Goal: Task Accomplishment & Management: Use online tool/utility

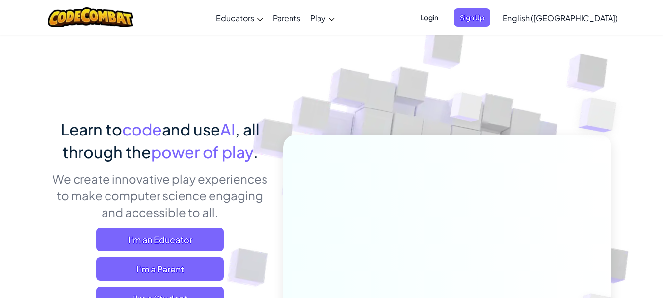
click at [444, 18] on span "Login" at bounding box center [429, 17] width 29 height 18
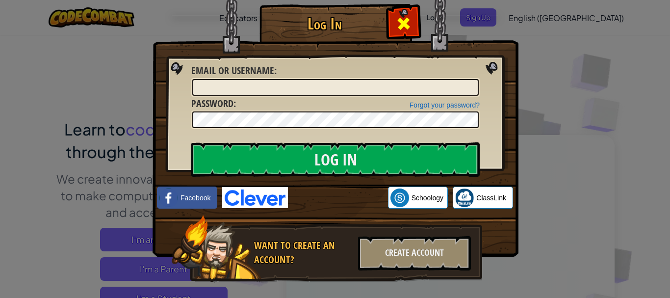
click at [388, 28] on div at bounding box center [403, 22] width 31 height 31
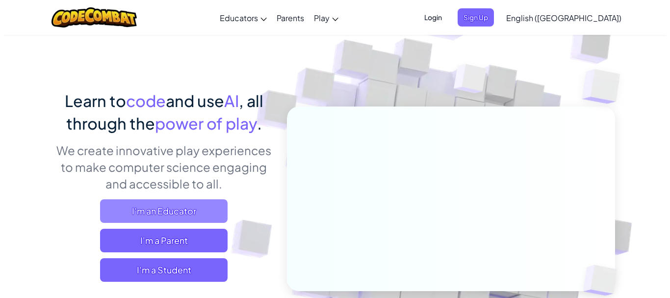
scroll to position [29, 0]
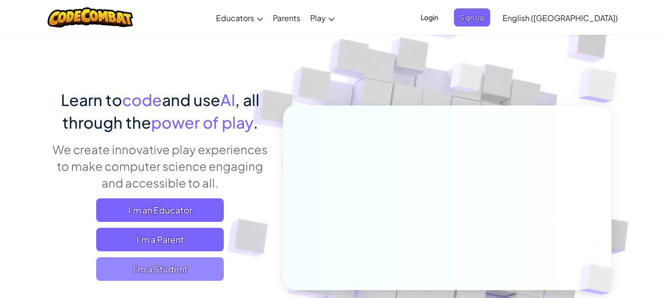
click at [166, 261] on span "I'm a Student" at bounding box center [160, 269] width 128 height 24
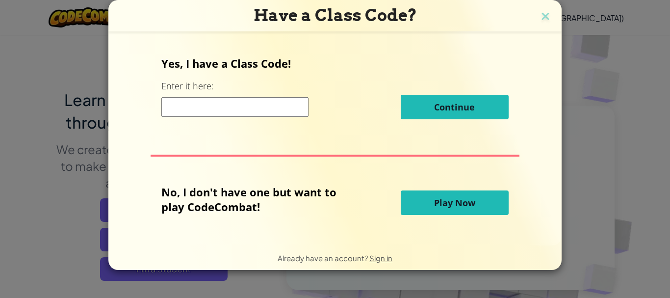
click at [219, 106] on input at bounding box center [234, 107] width 147 height 20
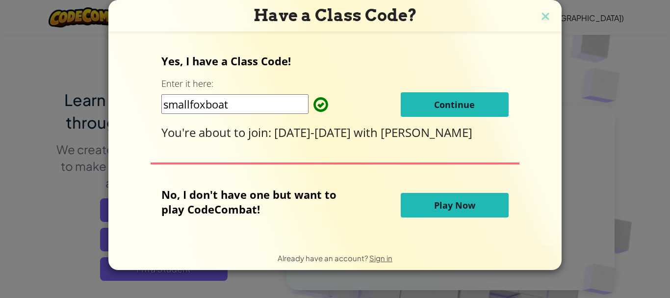
type input "smallfoxboat"
click at [464, 113] on button "Continue" at bounding box center [455, 104] width 108 height 25
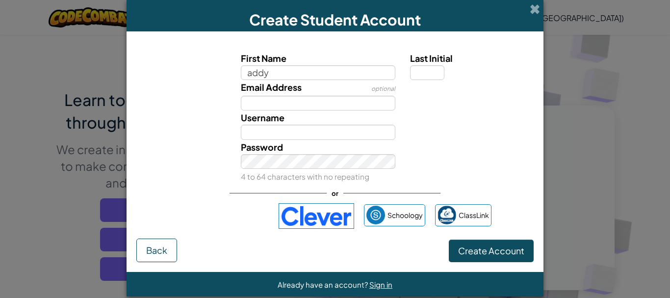
type input "Addy"
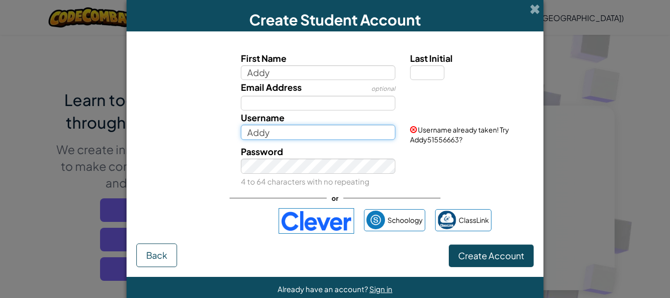
click at [311, 134] on input "Addy" at bounding box center [318, 132] width 155 height 15
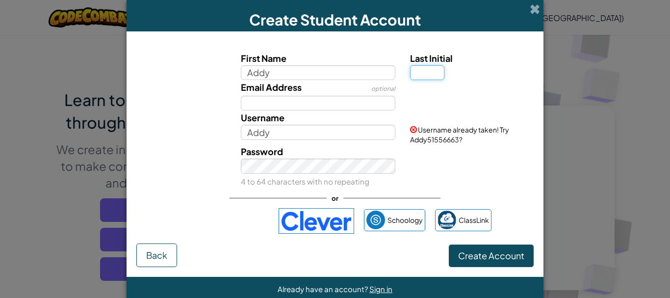
click at [413, 73] on input "Last Initial" at bounding box center [427, 72] width 34 height 15
type input "L"
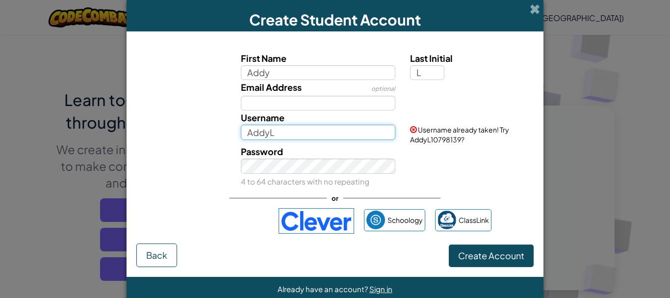
click at [306, 137] on input "AddyL" at bounding box center [318, 132] width 155 height 15
click at [282, 135] on input "AddyL" at bounding box center [318, 132] width 155 height 15
type input "AddyLoflin"
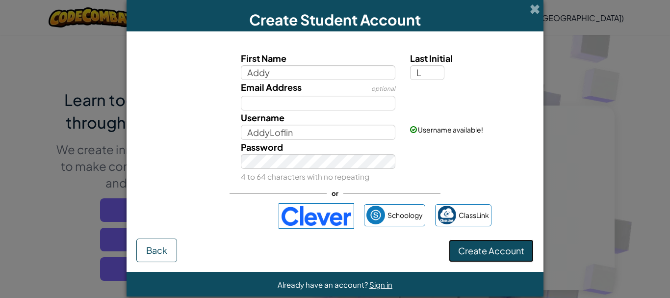
click at [485, 256] on button "Create Account" at bounding box center [491, 250] width 85 height 23
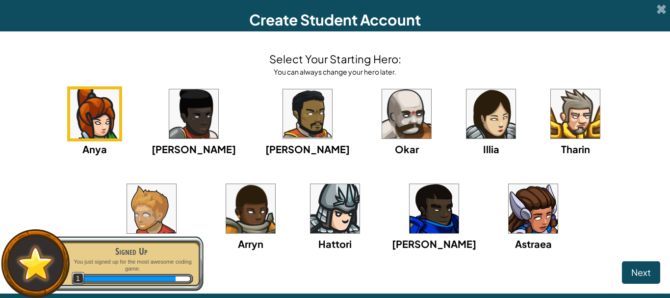
click at [509, 216] on img at bounding box center [533, 208] width 49 height 49
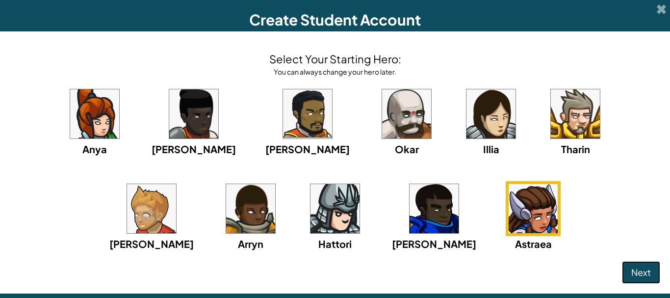
click at [631, 272] on span "Next" at bounding box center [641, 271] width 20 height 11
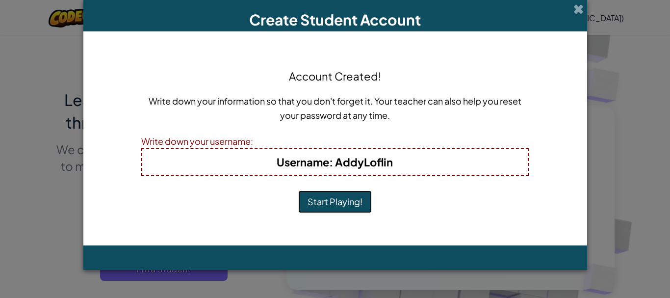
click at [347, 203] on button "Start Playing!" at bounding box center [335, 201] width 74 height 23
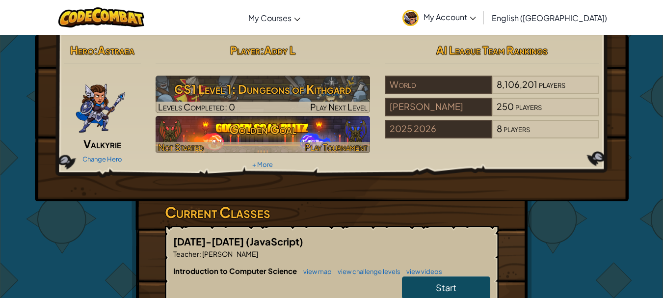
scroll to position [32, 0]
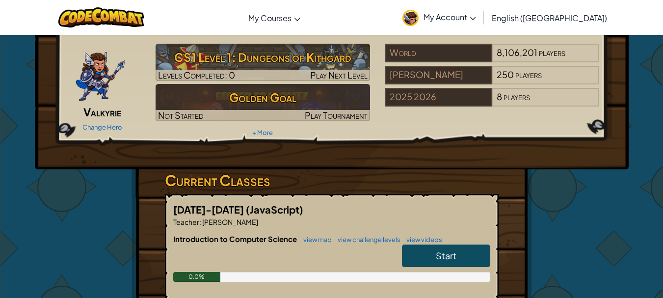
click at [434, 253] on link "Start" at bounding box center [446, 255] width 88 height 23
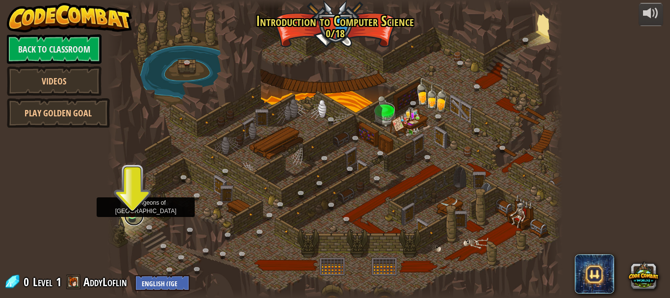
click at [131, 216] on link at bounding box center [134, 216] width 20 height 20
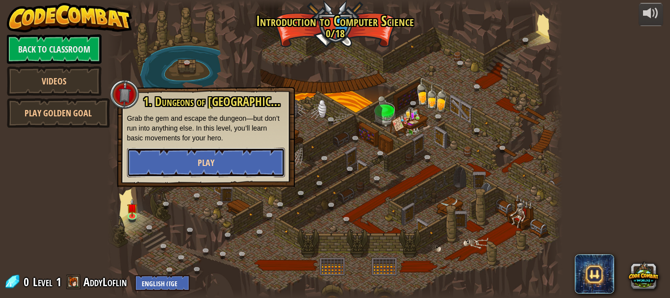
click at [193, 160] on button "Play" at bounding box center [206, 162] width 158 height 29
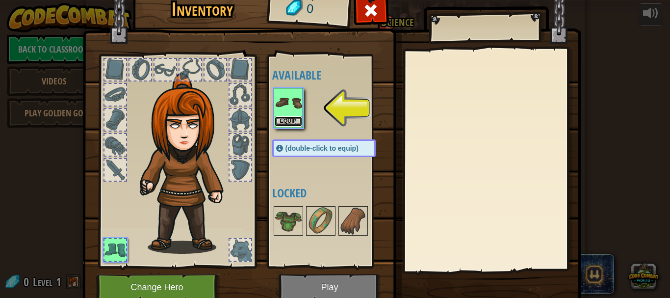
click at [290, 119] on button "Equip" at bounding box center [288, 121] width 27 height 10
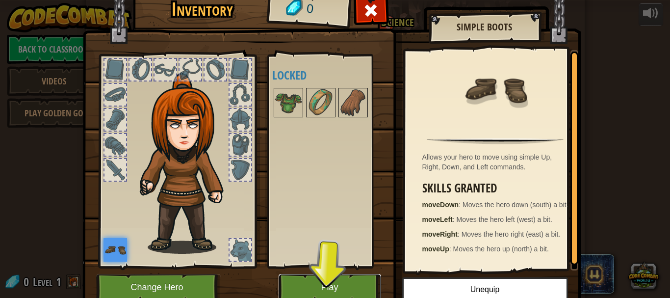
click at [313, 282] on button "Play" at bounding box center [330, 287] width 103 height 27
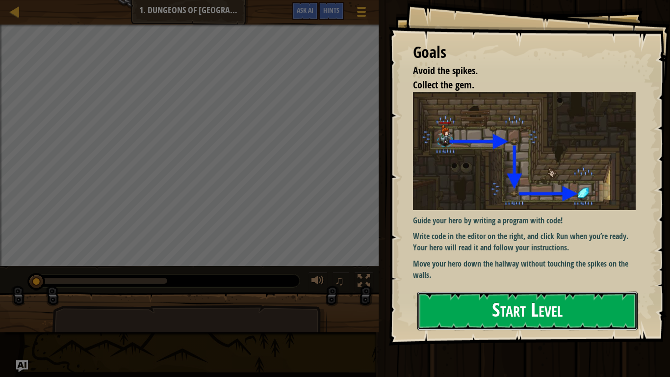
click at [450, 297] on button "Start Level" at bounding box center [528, 310] width 220 height 39
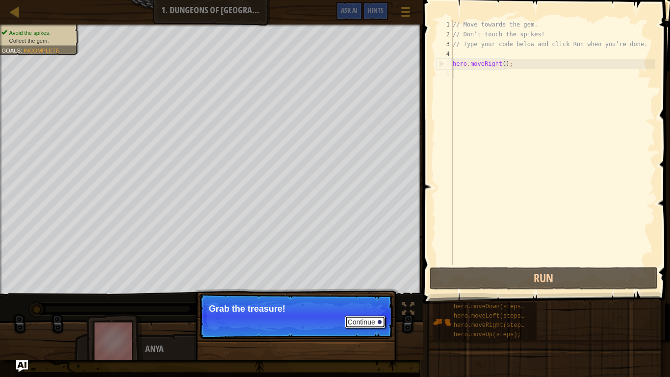
click at [359, 297] on button "Continue" at bounding box center [365, 321] width 41 height 13
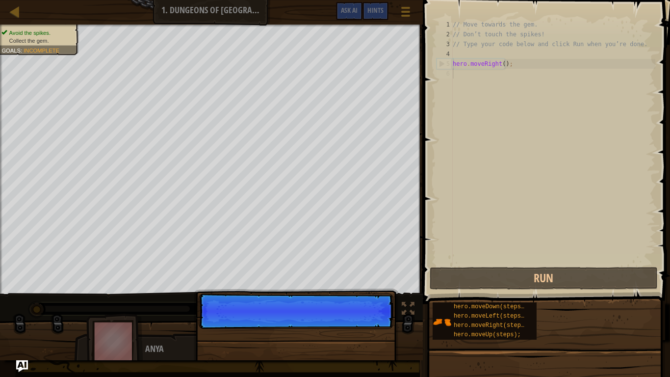
scroll to position [4, 0]
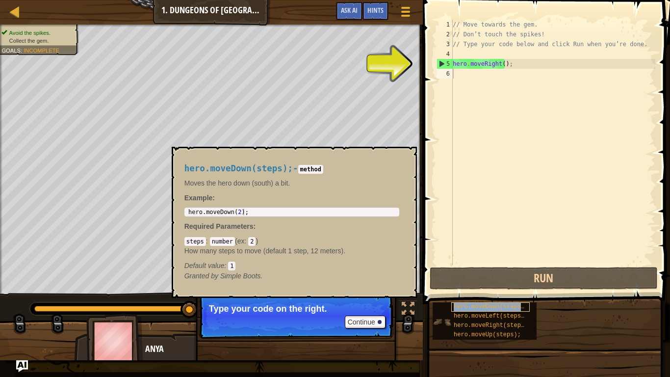
click at [496, 297] on span "hero.moveDown(steps);" at bounding box center [491, 306] width 74 height 7
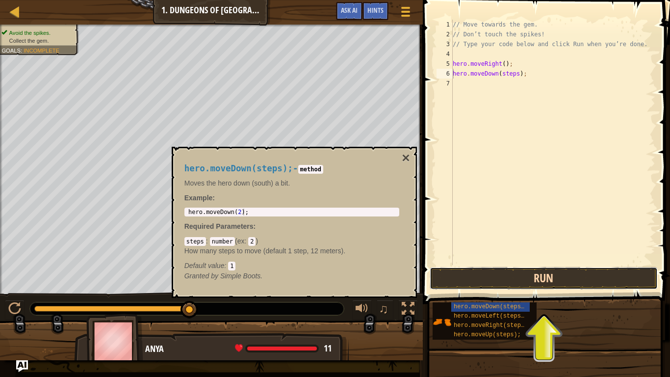
click at [516, 272] on button "Run" at bounding box center [544, 278] width 229 height 23
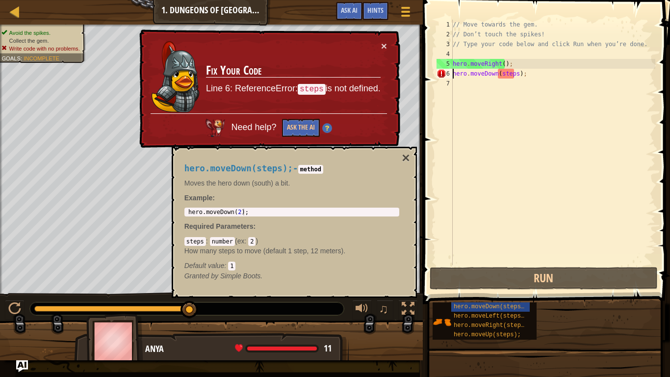
click at [519, 74] on div "// Move towards the gem. // Don’t touch the spikes! // Type your code below and…" at bounding box center [553, 152] width 205 height 265
type textarea "hero.moveDown(steps;"
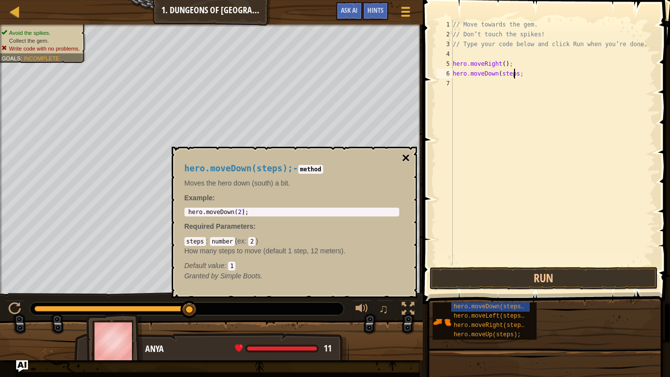
click at [407, 152] on button "×" at bounding box center [406, 158] width 8 height 14
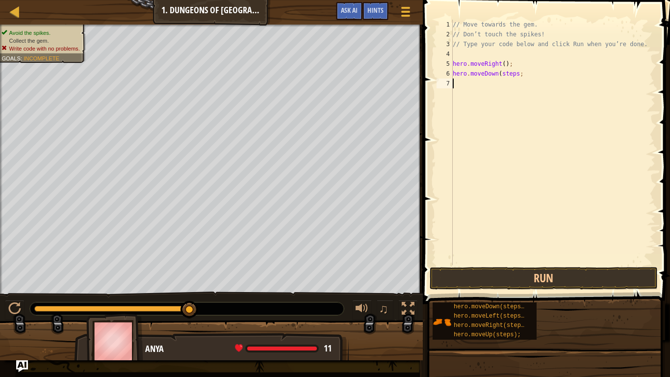
click at [523, 81] on div "// Move towards the gem. // Don’t touch the spikes! // Type your code below and…" at bounding box center [553, 152] width 205 height 265
click at [550, 277] on button "Run" at bounding box center [544, 278] width 229 height 23
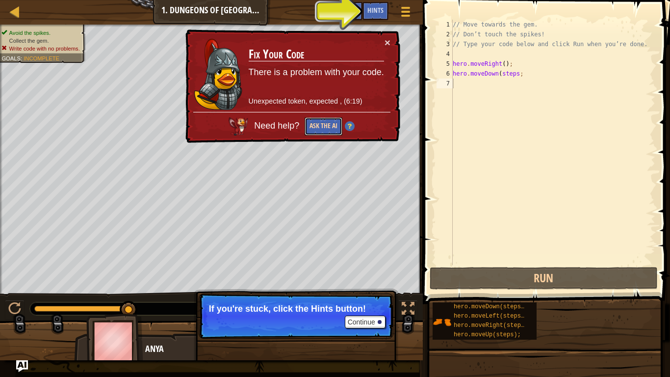
click at [329, 124] on button "Ask the AI" at bounding box center [324, 126] width 38 height 18
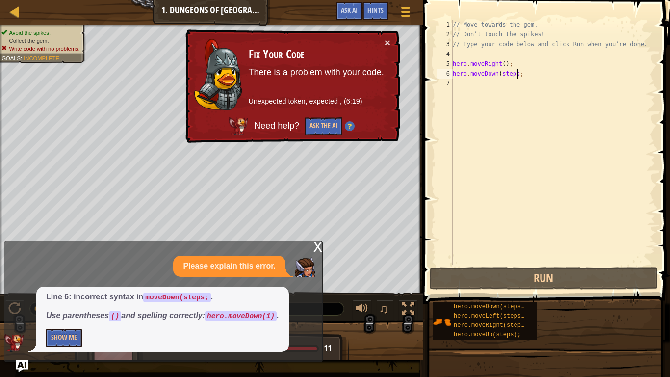
click at [516, 74] on div "// Move towards the gem. // Don’t touch the spikes! // Type your code below and…" at bounding box center [553, 152] width 205 height 265
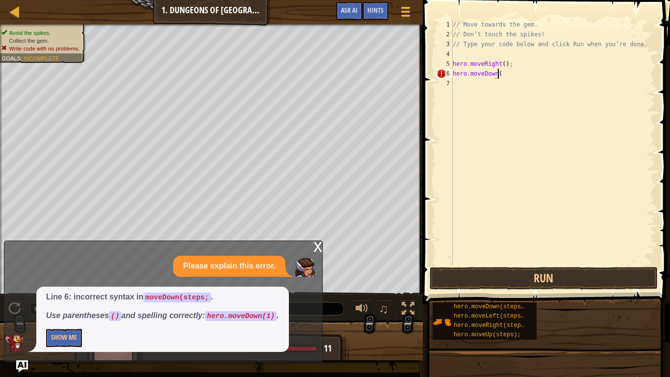
scroll to position [4, 3]
click at [499, 285] on button "Run" at bounding box center [544, 278] width 229 height 23
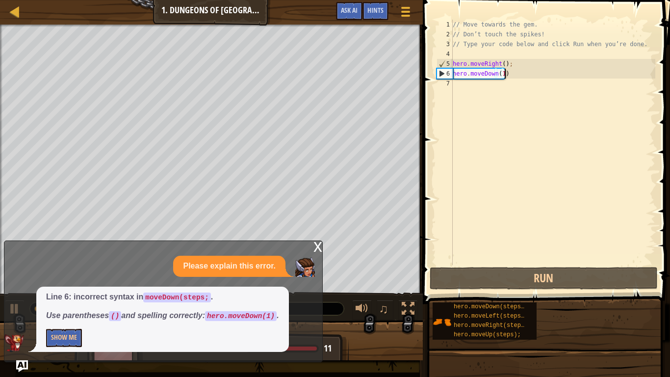
click at [316, 245] on div "x" at bounding box center [318, 246] width 9 height 10
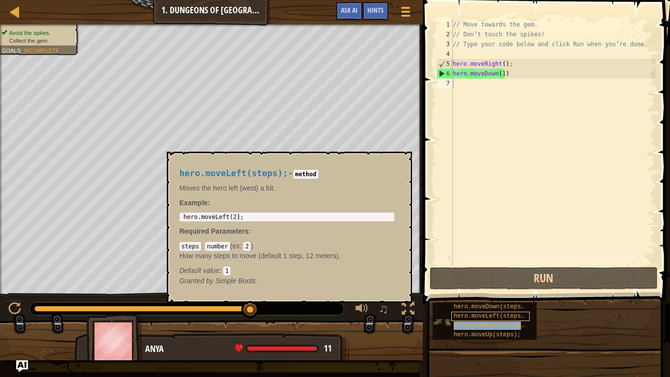
type textarea "hero.moveRight(steps);"
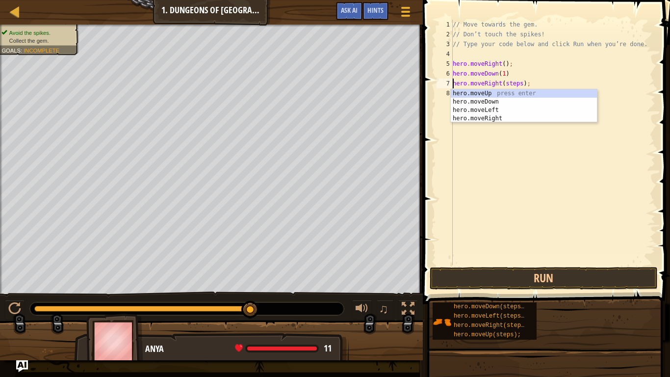
click at [505, 172] on div "// Move towards the gem. // Don’t touch the spikes! // Type your code below and…" at bounding box center [553, 152] width 205 height 265
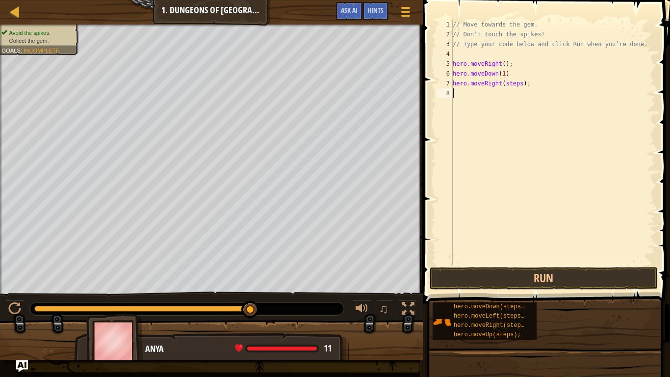
scroll to position [4, 0]
click at [520, 81] on div "// Move towards the gem. // Don’t touch the spikes! // Type your code below and…" at bounding box center [553, 152] width 205 height 265
type textarea "hero.moveRight(1);"
click at [524, 275] on button "Run" at bounding box center [544, 278] width 229 height 23
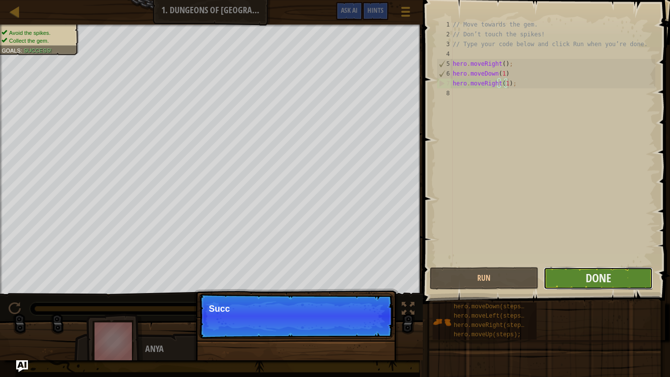
click at [608, 287] on button "Done" at bounding box center [598, 278] width 109 height 23
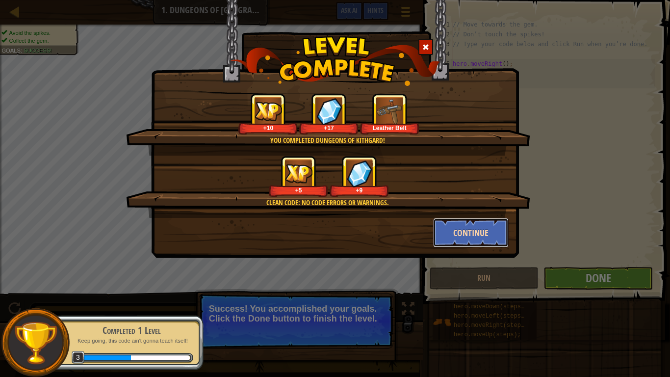
click at [448, 234] on button "Continue" at bounding box center [471, 232] width 76 height 29
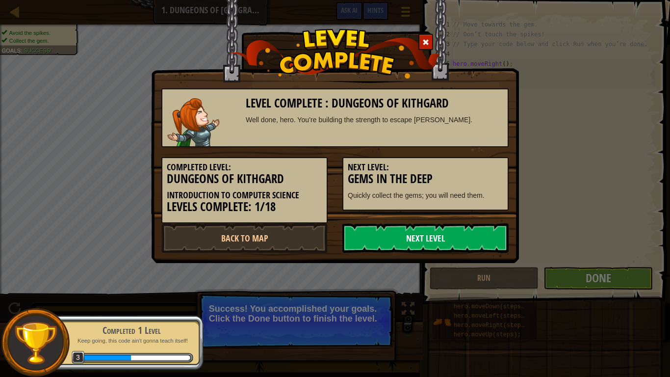
click at [397, 233] on link "Next Level" at bounding box center [425, 237] width 166 height 29
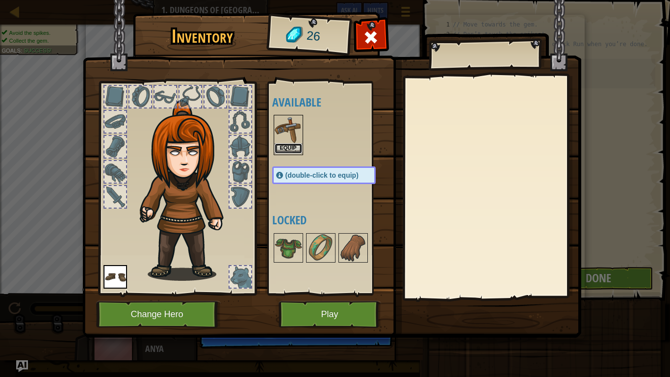
click at [287, 145] on button "Equip" at bounding box center [288, 148] width 27 height 10
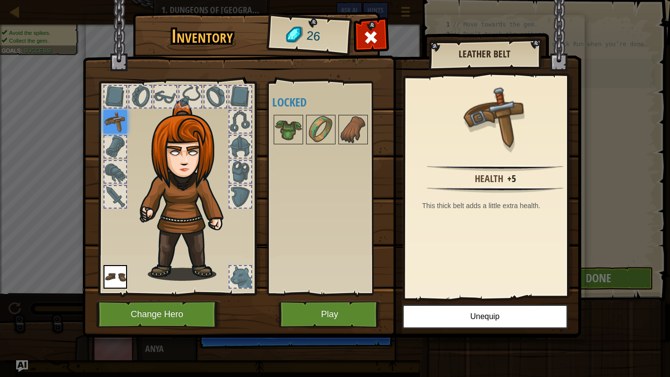
click at [118, 119] on img at bounding box center [116, 122] width 24 height 24
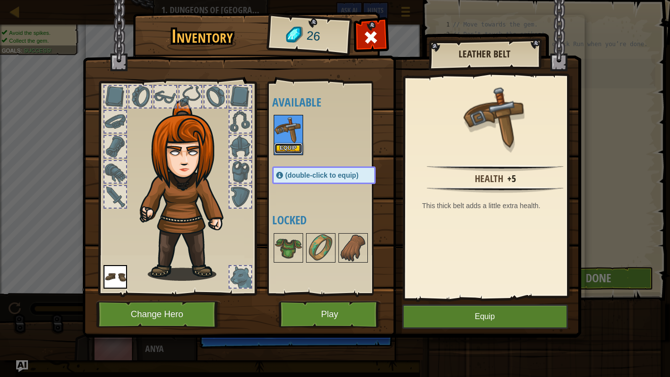
click at [293, 149] on button "Equip" at bounding box center [288, 148] width 27 height 10
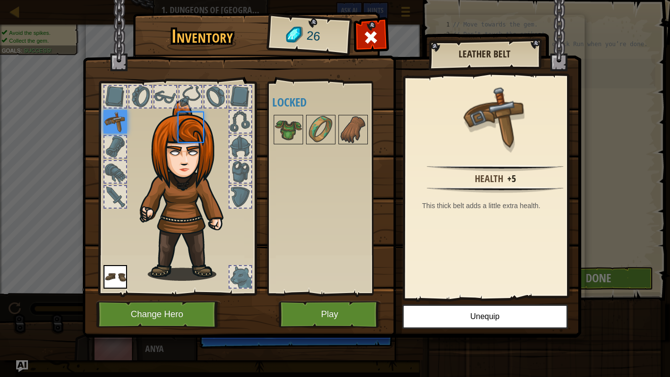
click at [293, 149] on div "Available Equip Equip (double-click to equip) Locked" at bounding box center [333, 188] width 123 height 205
click at [118, 120] on img at bounding box center [116, 122] width 24 height 24
click at [117, 120] on div at bounding box center [116, 122] width 22 height 22
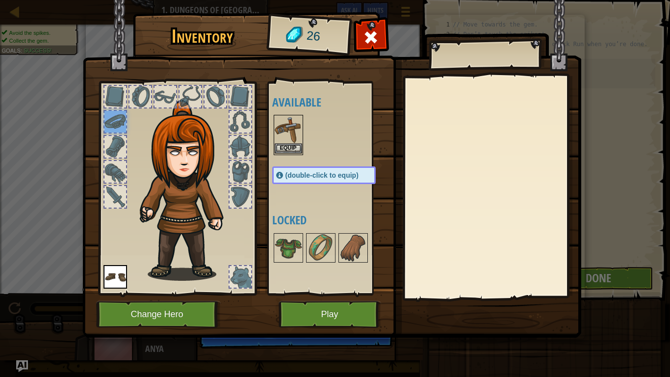
click at [290, 139] on img at bounding box center [288, 129] width 27 height 27
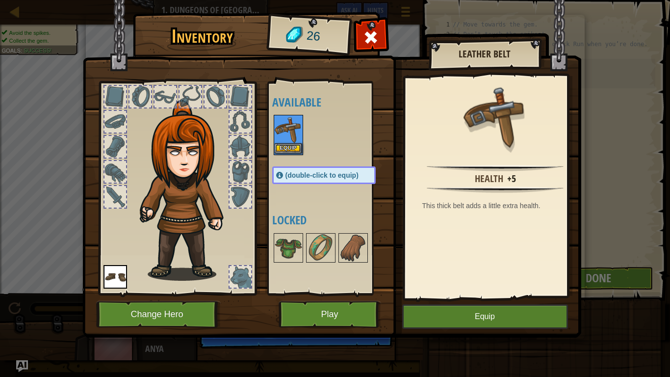
click at [290, 139] on img at bounding box center [288, 129] width 27 height 27
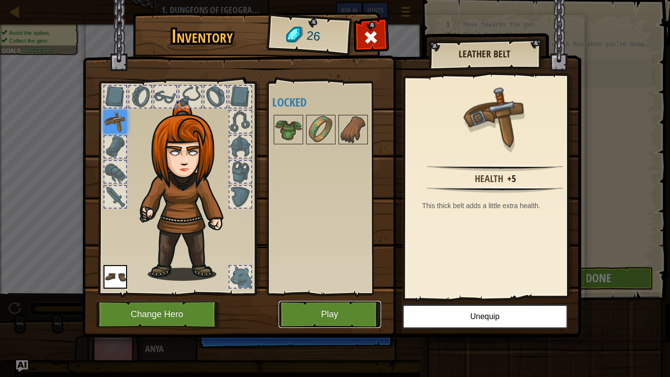
click at [323, 297] on button "Play" at bounding box center [330, 314] width 103 height 27
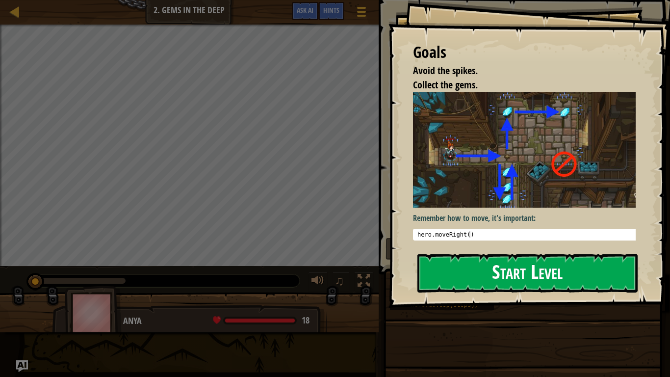
click at [468, 260] on button "Start Level" at bounding box center [528, 273] width 220 height 39
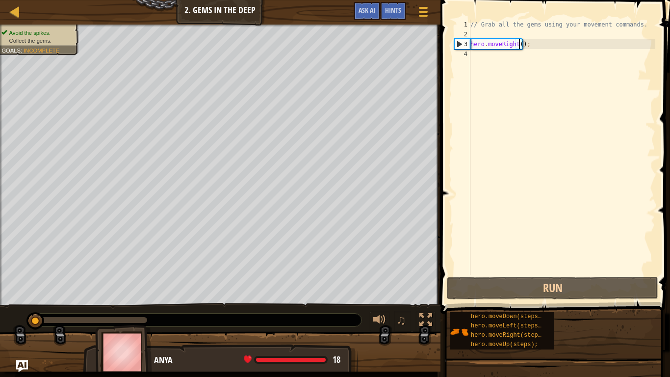
click at [520, 43] on div "// Grab all the gems using your movement commands. hero . moveRight ( ) ;" at bounding box center [562, 157] width 187 height 275
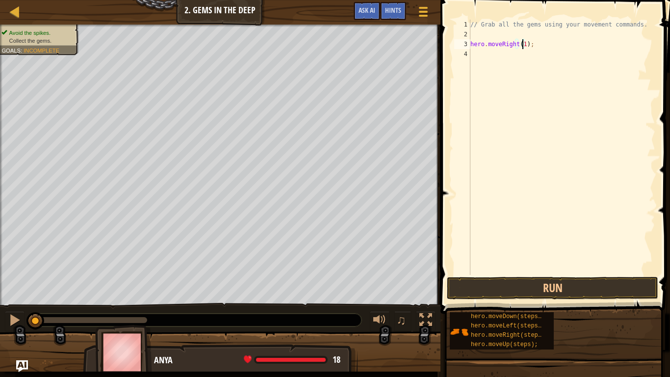
click at [531, 276] on span at bounding box center [556, 143] width 237 height 342
click at [523, 283] on button "Run" at bounding box center [552, 288] width 211 height 23
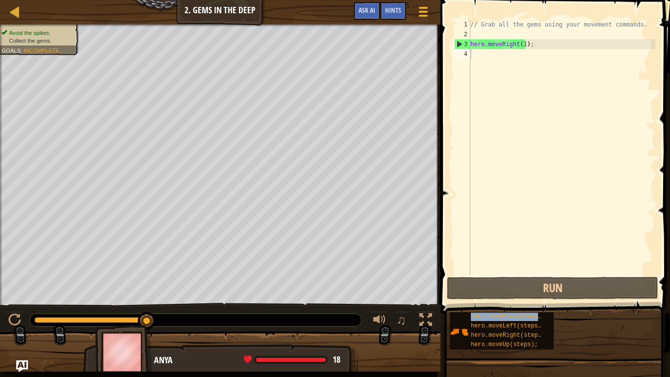
type textarea "hero.moveDown(steps);"
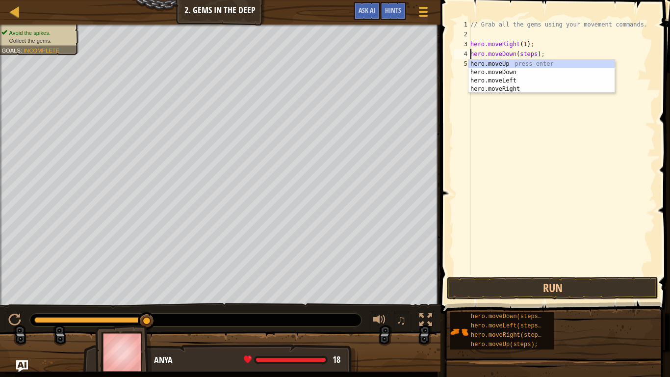
click at [547, 142] on div "// Grab all the gems using your movement commands. hero . moveRight ( 1 ) ; her…" at bounding box center [562, 157] width 187 height 275
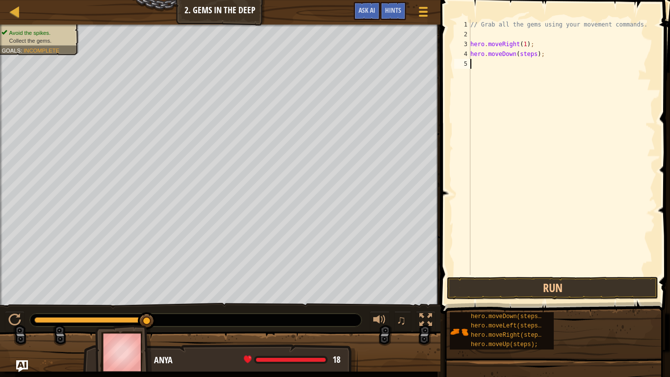
scroll to position [4, 0]
click at [533, 54] on div "// Grab all the gems using your movement commands. hero . moveRight ( 1 ) ; her…" at bounding box center [562, 157] width 187 height 275
click at [537, 292] on button "Run" at bounding box center [552, 288] width 211 height 23
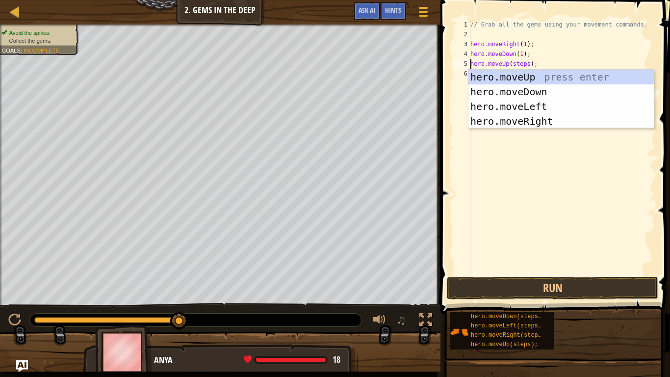
click at [536, 62] on div "// Grab all the gems using your movement commands. hero . moveRight ( 1 ) ; her…" at bounding box center [562, 157] width 187 height 275
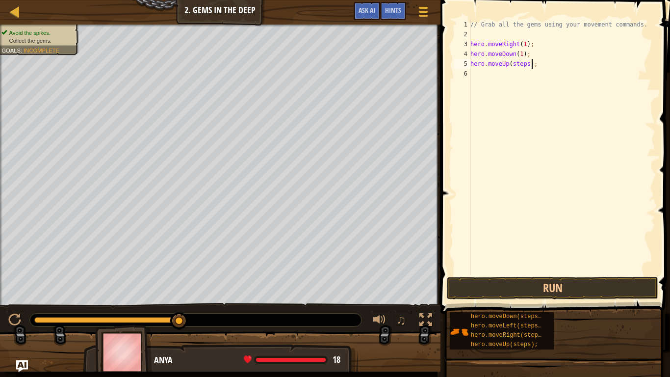
click at [526, 61] on div "// Grab all the gems using your movement commands. hero . moveRight ( 1 ) ; her…" at bounding box center [562, 157] width 187 height 275
click at [536, 71] on div "// Grab all the gems using your movement commands. hero . moveRight ( 1 ) ; her…" at bounding box center [562, 157] width 187 height 275
click at [531, 81] on div "// Grab all the gems using your movement commands. hero . moveRight ( 1 ) ; her…" at bounding box center [562, 157] width 187 height 275
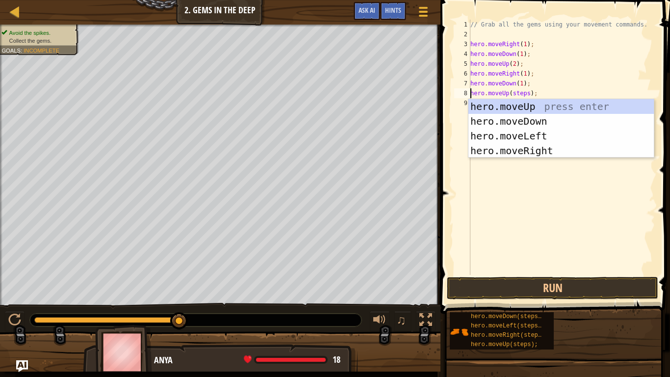
click at [526, 92] on div "// Grab all the gems using your movement commands. hero . moveRight ( 1 ) ; her…" at bounding box center [562, 157] width 187 height 275
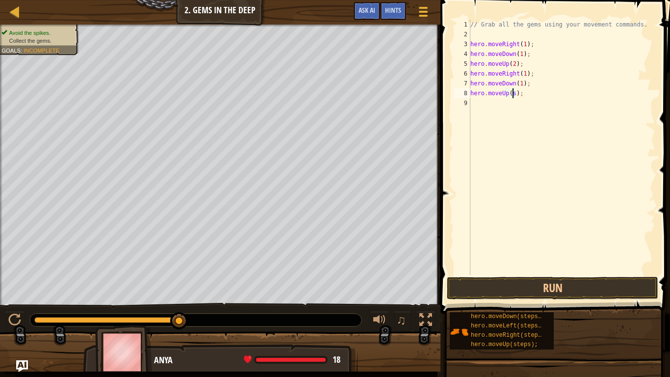
scroll to position [4, 3]
click at [538, 103] on div "// Grab all the gems using your movement commands. hero . moveRight ( 1 ) ; her…" at bounding box center [563, 157] width 184 height 275
type textarea "hero.moveRight(1);"
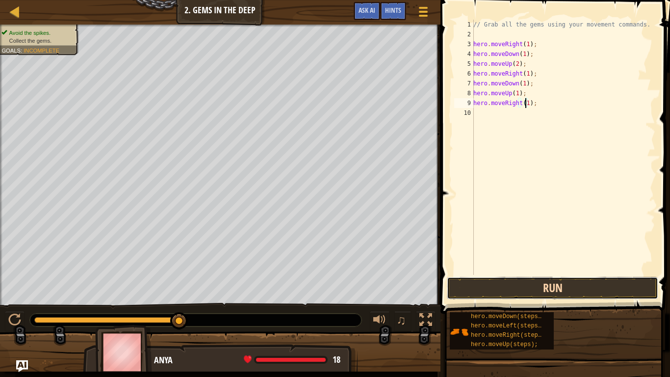
click at [500, 285] on button "Run" at bounding box center [552, 288] width 211 height 23
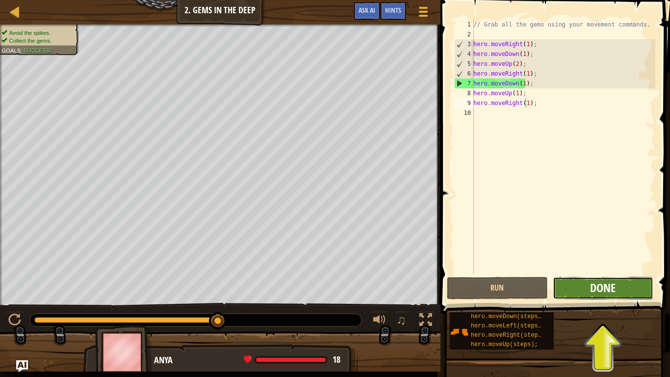
click at [602, 282] on span "Done" at bounding box center [603, 288] width 26 height 16
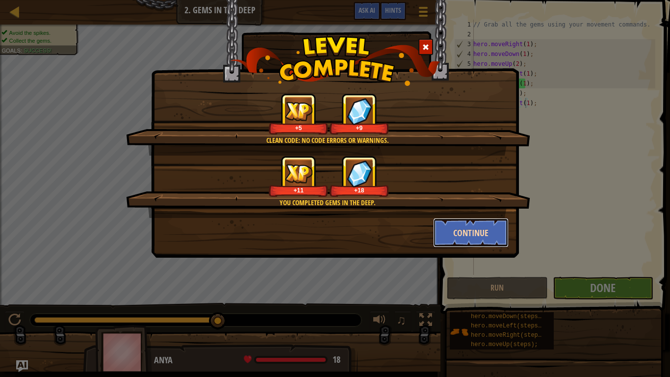
click at [455, 234] on button "Continue" at bounding box center [471, 232] width 76 height 29
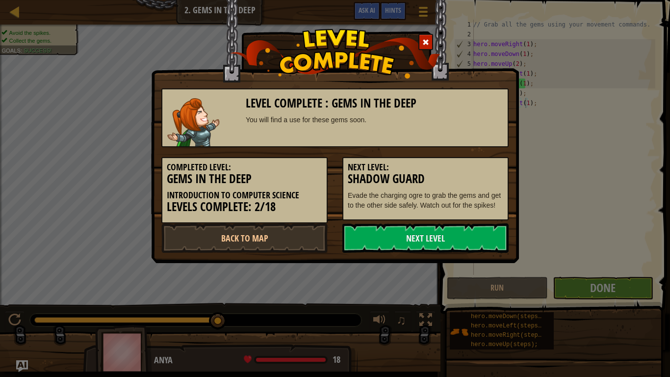
click at [455, 234] on link "Next Level" at bounding box center [425, 237] width 166 height 29
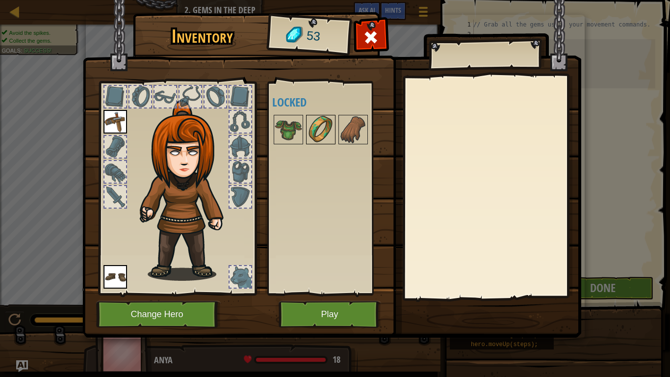
click at [320, 124] on img at bounding box center [320, 129] width 27 height 27
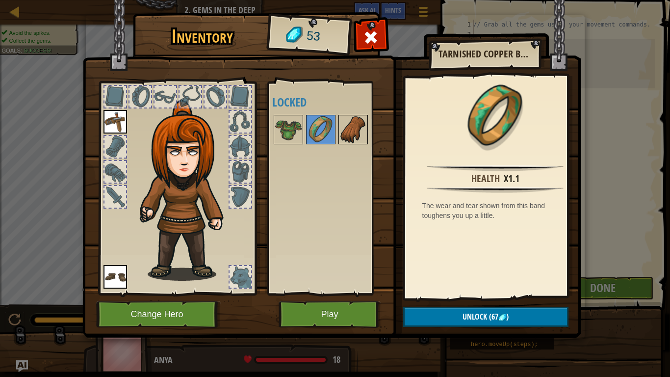
click at [364, 128] on img at bounding box center [353, 129] width 27 height 27
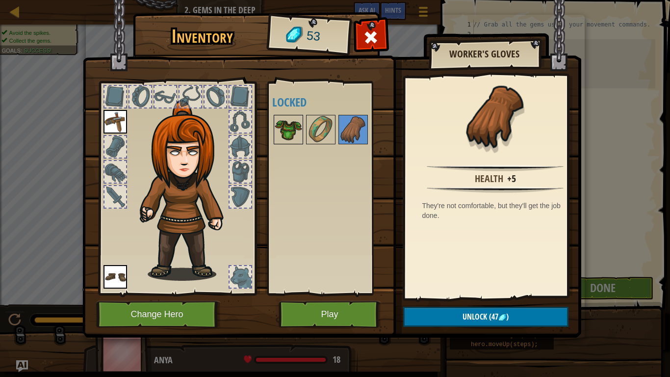
click at [301, 126] on img at bounding box center [288, 129] width 27 height 27
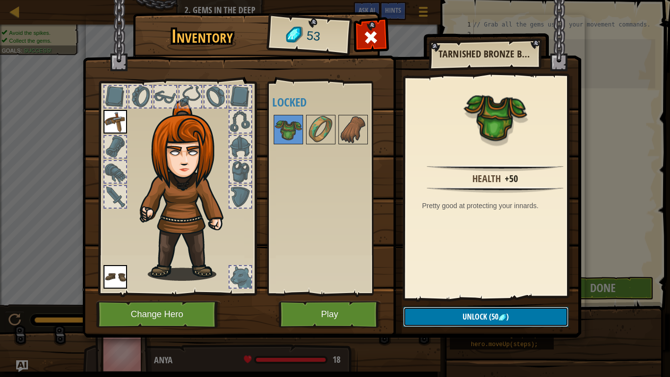
click at [459, 297] on button "Unlock (50 )" at bounding box center [485, 317] width 165 height 20
click at [421, 297] on button "Confirm" at bounding box center [485, 317] width 165 height 20
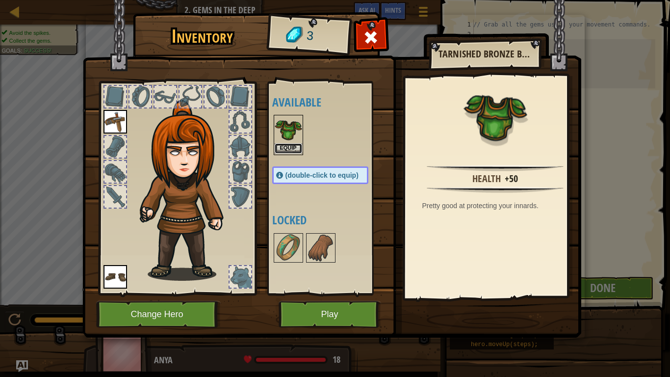
click at [286, 150] on button "Equip" at bounding box center [288, 148] width 27 height 10
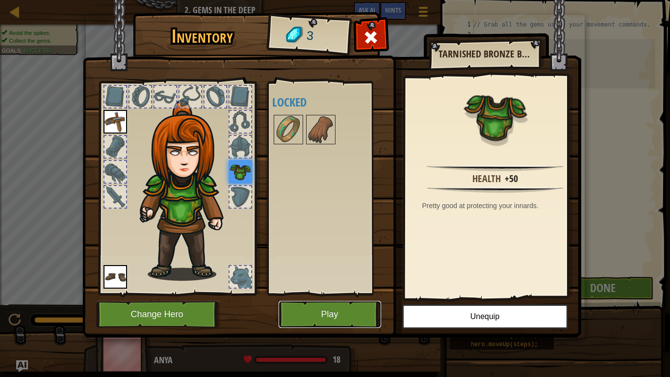
click at [352, 297] on button "Play" at bounding box center [330, 314] width 103 height 27
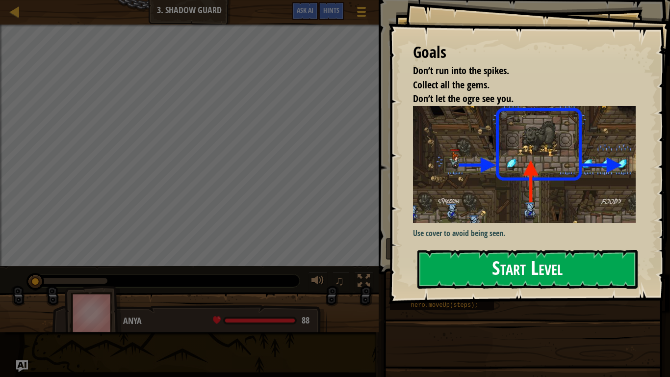
click at [487, 255] on button "Start Level" at bounding box center [528, 269] width 220 height 39
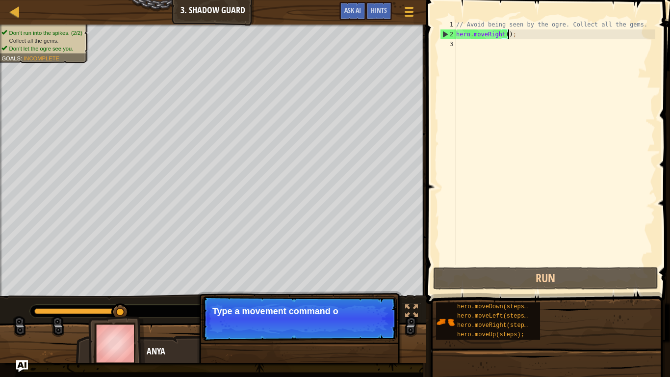
click at [507, 34] on div "// Avoid being seen by the ogre. Collect all the gems. hero . moveRight ( ) ;" at bounding box center [554, 152] width 201 height 265
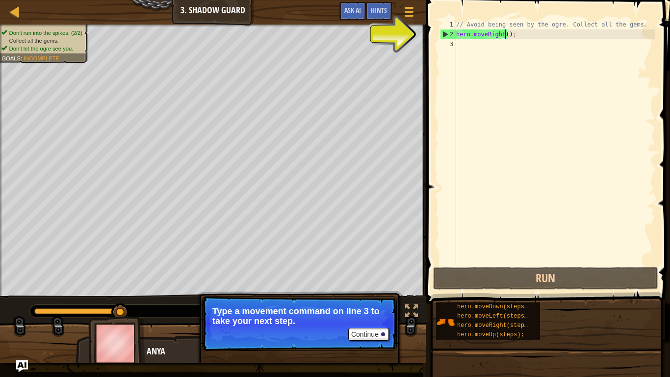
scroll to position [4, 4]
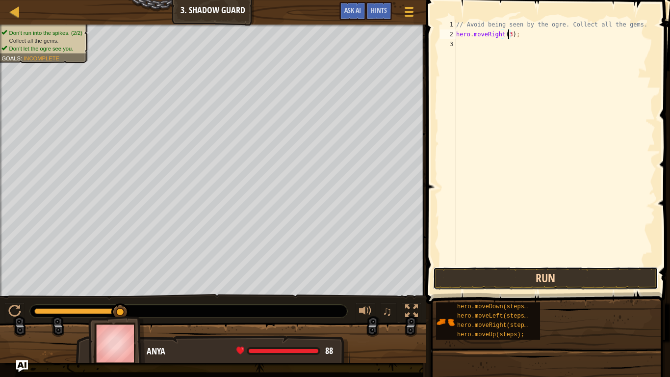
click at [582, 277] on button "Run" at bounding box center [545, 278] width 225 height 23
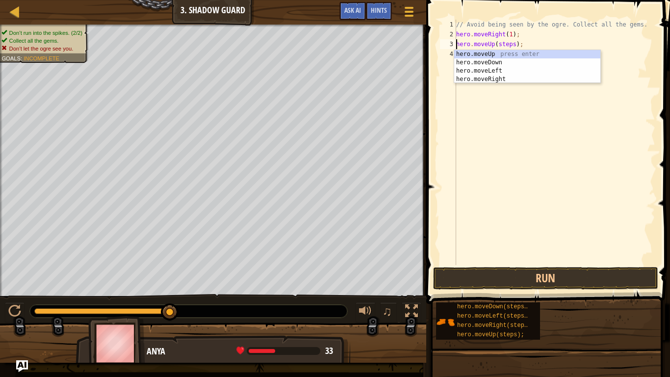
click at [510, 41] on div "// Avoid being seen by the ogre. Collect all the gems. hero . moveRight ( 1 ) ;…" at bounding box center [554, 152] width 201 height 265
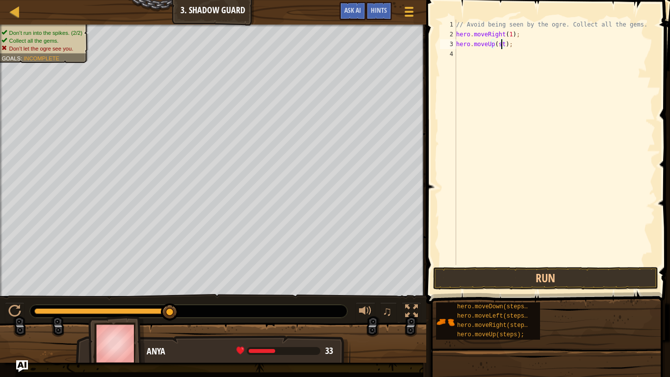
scroll to position [4, 3]
click at [521, 53] on div "// Avoid being seen by the ogre. Collect all the gems. hero . moveRight ( 1 ) ;…" at bounding box center [554, 152] width 201 height 265
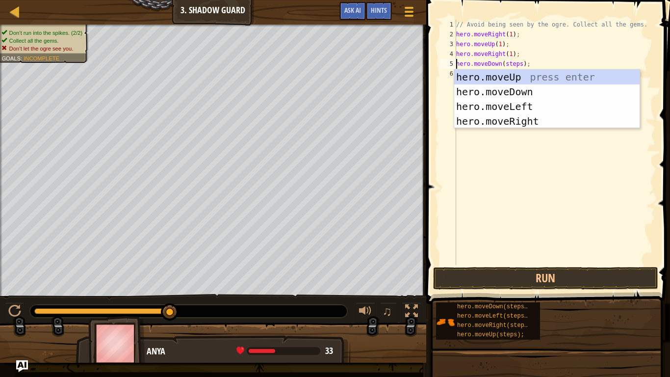
click at [519, 62] on div "// Avoid being seen by the ogre. Collect all the gems. hero . moveRight ( 1 ) ;…" at bounding box center [554, 152] width 201 height 265
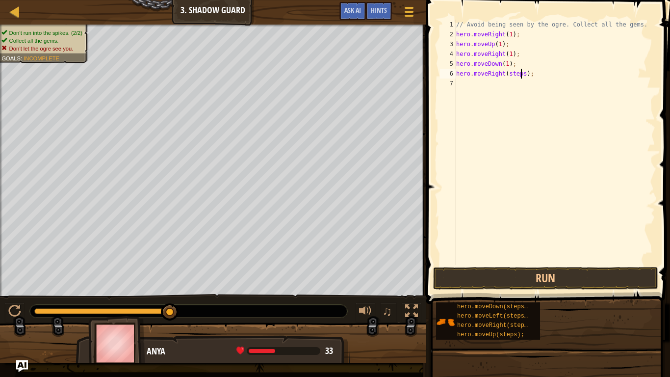
click at [520, 73] on div "// Avoid being seen by the ogre. Collect all the gems. hero . moveRight ( 1 ) ;…" at bounding box center [554, 152] width 201 height 265
type textarea "hero.moveRight(1);"
click at [510, 272] on button "Run" at bounding box center [545, 278] width 225 height 23
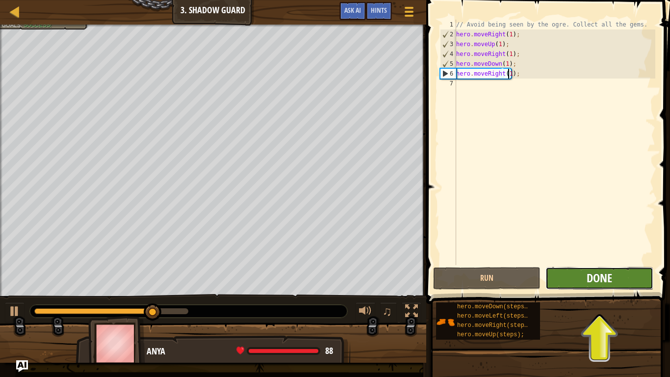
click at [596, 280] on span "Done" at bounding box center [600, 278] width 26 height 16
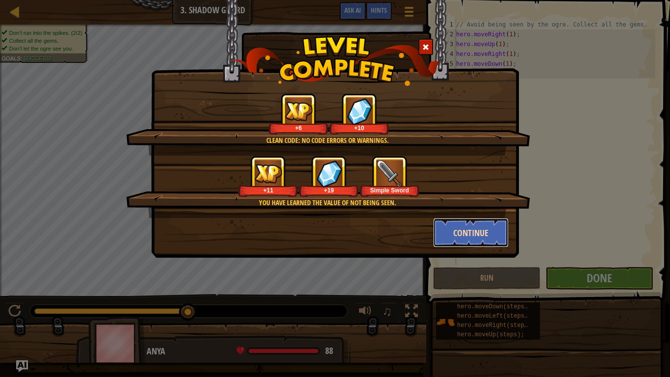
click at [460, 229] on button "Continue" at bounding box center [471, 232] width 76 height 29
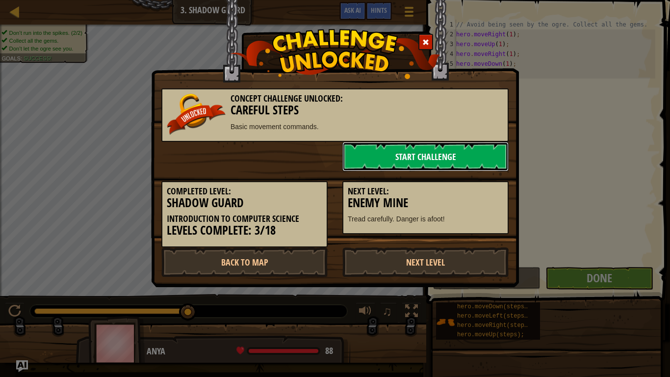
click at [428, 163] on link "Start Challenge" at bounding box center [425, 156] width 166 height 29
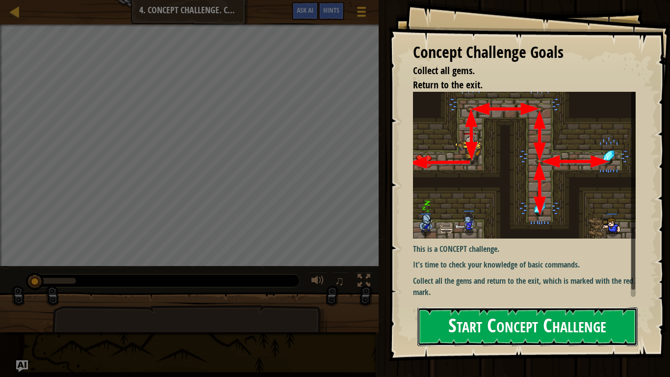
click at [458, 297] on button "Start Concept Challenge" at bounding box center [528, 326] width 220 height 39
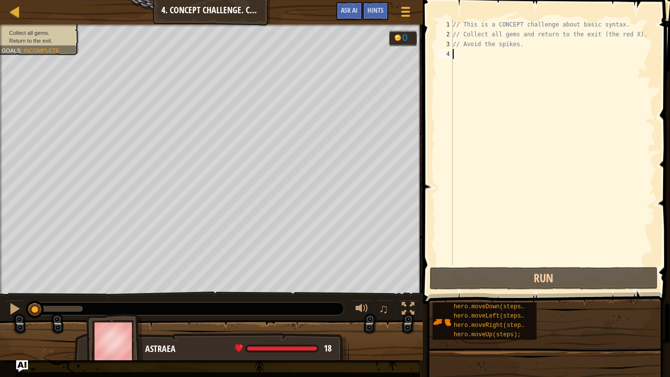
click at [497, 291] on span at bounding box center [547, 138] width 255 height 333
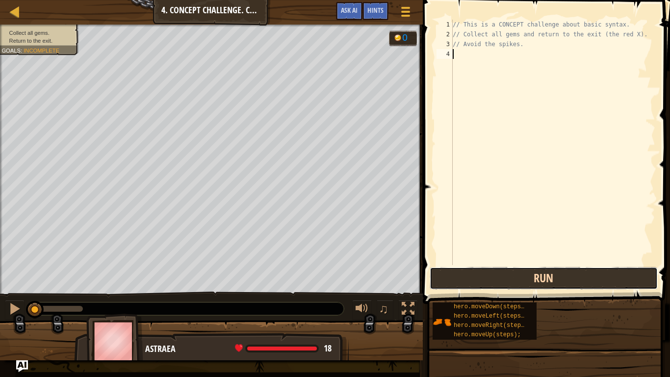
click at [489, 282] on button "Run" at bounding box center [544, 278] width 229 height 23
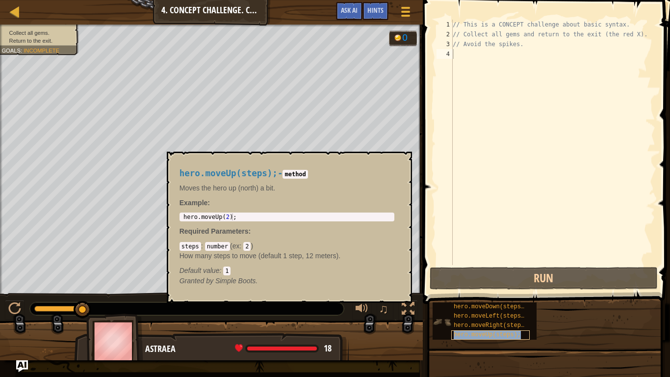
click at [498, 297] on span "hero.moveUp(steps);" at bounding box center [487, 334] width 67 height 7
type textarea "// Avoid the spikes."
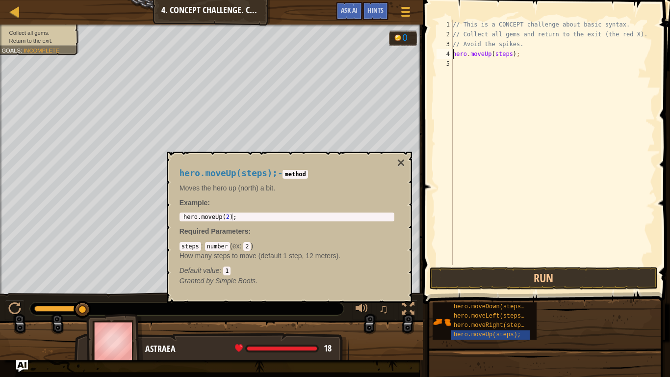
click at [508, 51] on div "// This is a CONCEPT challenge about basic syntax. // Collect all gems and retu…" at bounding box center [553, 152] width 205 height 265
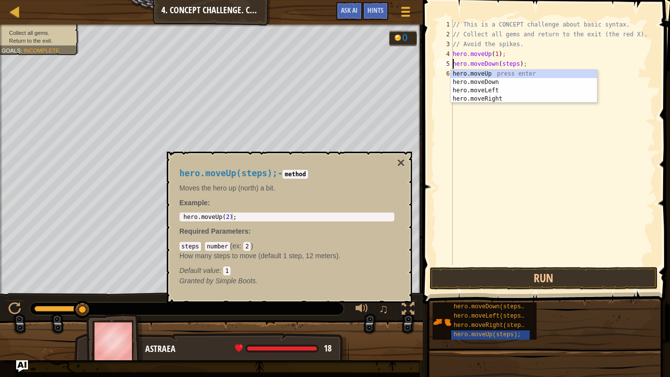
click at [514, 61] on div "// This is a CONCEPT challenge about basic syntax. // Collect all gems and retu…" at bounding box center [553, 152] width 205 height 265
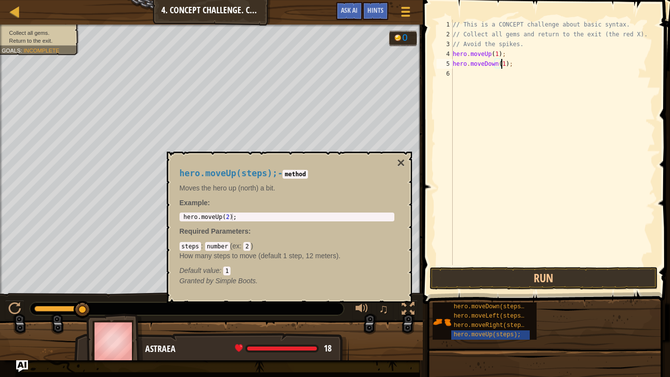
scroll to position [4, 4]
click at [564, 277] on button "Run" at bounding box center [544, 278] width 229 height 23
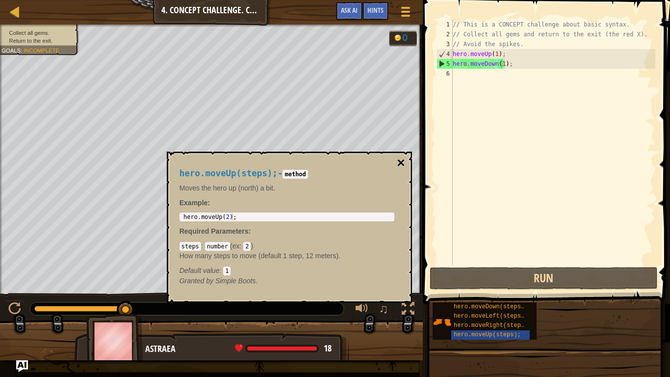
click at [401, 160] on button "×" at bounding box center [401, 163] width 8 height 14
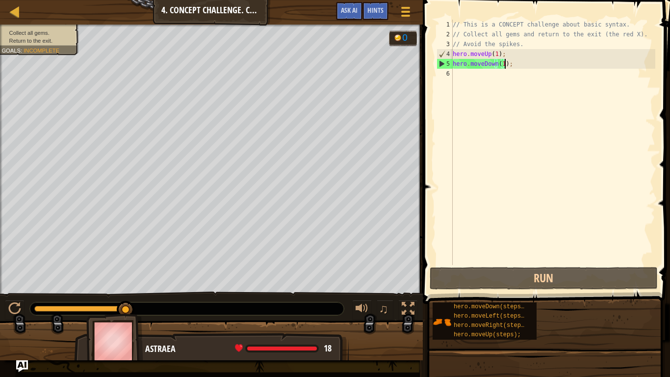
click at [503, 62] on div "// This is a CONCEPT challenge about basic syntax. // Collect all gems and retu…" at bounding box center [553, 152] width 205 height 265
click at [510, 61] on div "// This is a CONCEPT challenge about basic syntax. // Collect all gems and retu…" at bounding box center [553, 152] width 205 height 265
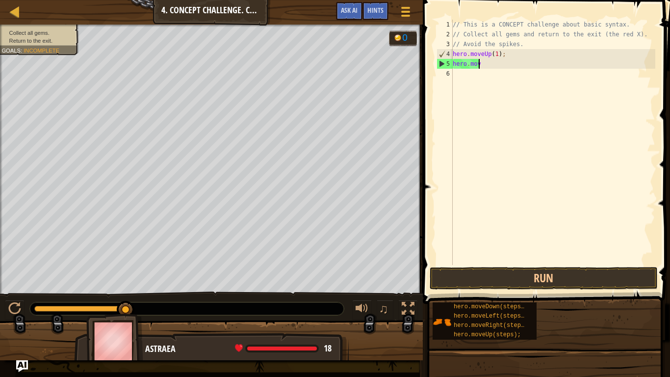
scroll to position [4, 0]
type textarea "h"
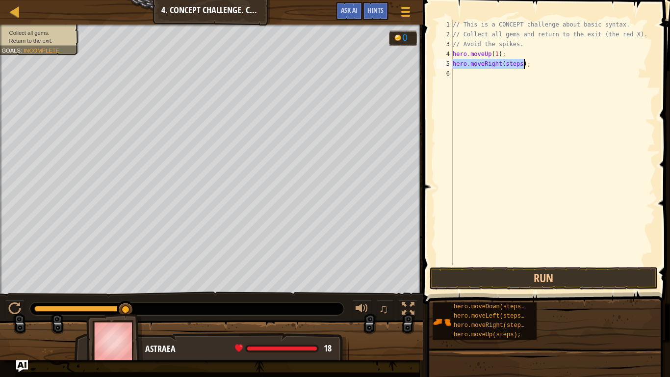
click at [516, 62] on div "// This is a CONCEPT challenge about basic syntax. // Collect all gems and retu…" at bounding box center [553, 142] width 205 height 245
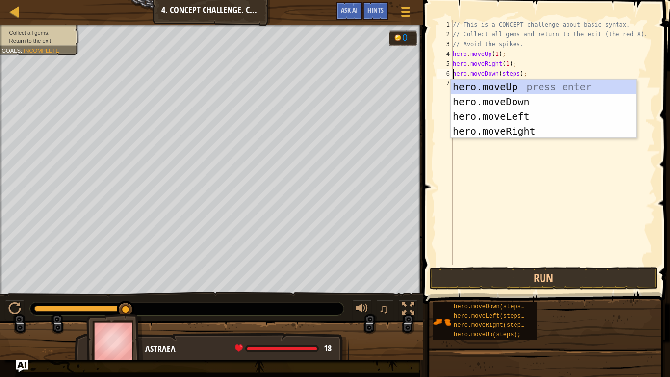
click at [511, 73] on div "// This is a CONCEPT challenge about basic syntax. // Collect all gems and retu…" at bounding box center [553, 152] width 205 height 265
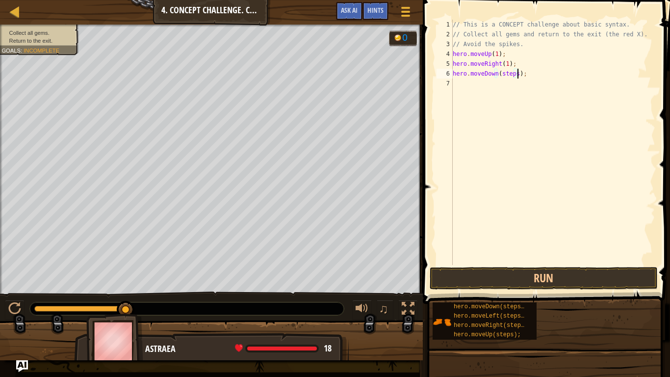
click at [517, 75] on div "// This is a CONCEPT challenge about basic syntax. // Collect all gems and retu…" at bounding box center [553, 152] width 205 height 265
click at [514, 73] on div "// This is a CONCEPT challenge about basic syntax. // Collect all gems and retu…" at bounding box center [553, 152] width 205 height 265
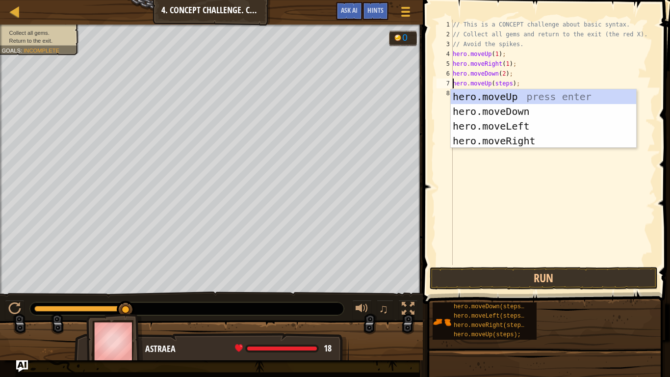
click at [508, 80] on div "// This is a CONCEPT challenge about basic syntax. // Collect all gems and retu…" at bounding box center [553, 152] width 205 height 265
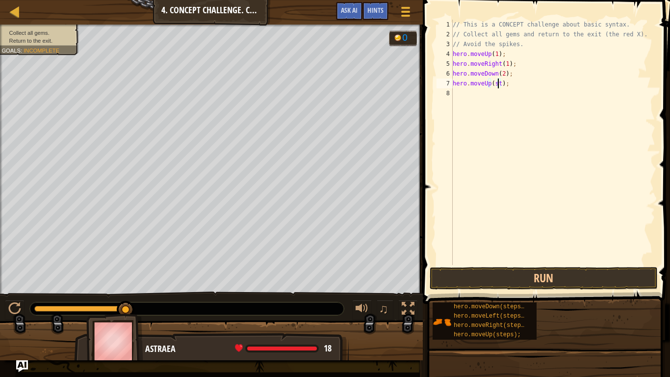
scroll to position [4, 3]
click at [515, 90] on div "// This is a CONCEPT challenge about basic syntax. // Collect all gems and retu…" at bounding box center [553, 152] width 205 height 265
click at [517, 92] on div "// This is a CONCEPT challenge about basic syntax. // Collect all gems and retu…" at bounding box center [553, 152] width 205 height 265
click at [517, 103] on div "// This is a CONCEPT challenge about basic syntax. // Collect all gems and retu…" at bounding box center [555, 152] width 202 height 265
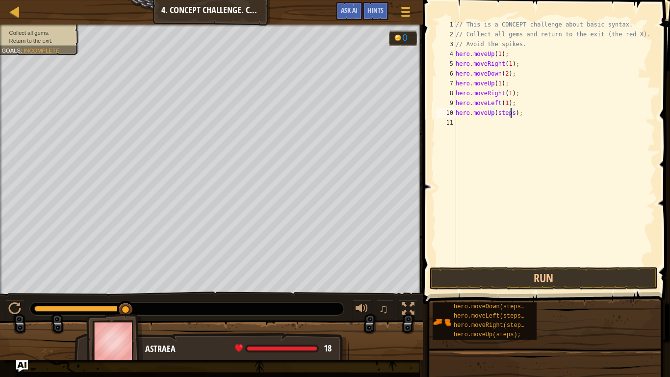
click at [510, 112] on div "// This is a CONCEPT challenge about basic syntax. // Collect all gems and retu…" at bounding box center [555, 152] width 202 height 265
click at [468, 113] on div "// This is a CONCEPT challenge about basic syntax. // Collect all gems and retu…" at bounding box center [555, 152] width 202 height 265
type textarea ")"
click at [507, 112] on div "// This is a CONCEPT challenge about basic syntax. // Collect all gems and retu…" at bounding box center [555, 142] width 202 height 245
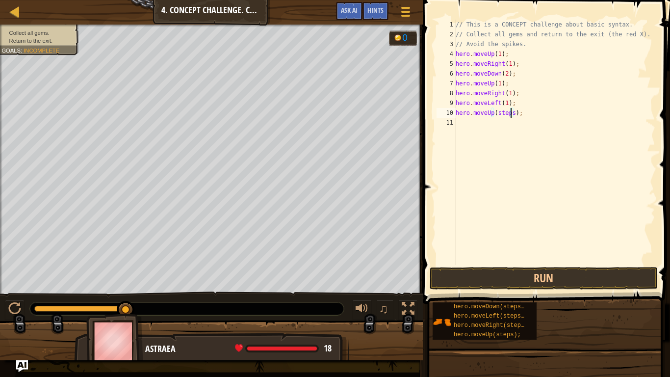
click at [512, 112] on div "// This is a CONCEPT challenge about basic syntax. // Collect all gems and retu…" at bounding box center [555, 152] width 202 height 265
click at [517, 123] on div "// This is a CONCEPT challenge about basic syntax. // Collect all gems and retu…" at bounding box center [555, 152] width 202 height 265
click at [518, 133] on div "// This is a CONCEPT challenge about basic syntax. // Collect all gems and retu…" at bounding box center [555, 152] width 202 height 265
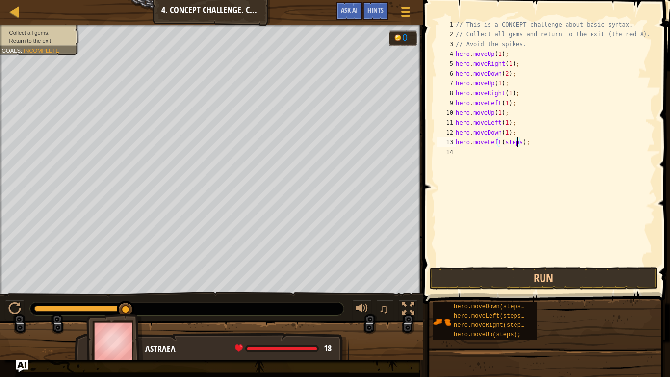
click at [516, 141] on div "// This is a CONCEPT challenge about basic syntax. // Collect all gems and retu…" at bounding box center [555, 152] width 202 height 265
type textarea "hero.moveLeft(1);"
click at [498, 276] on button "Run" at bounding box center [544, 278] width 229 height 23
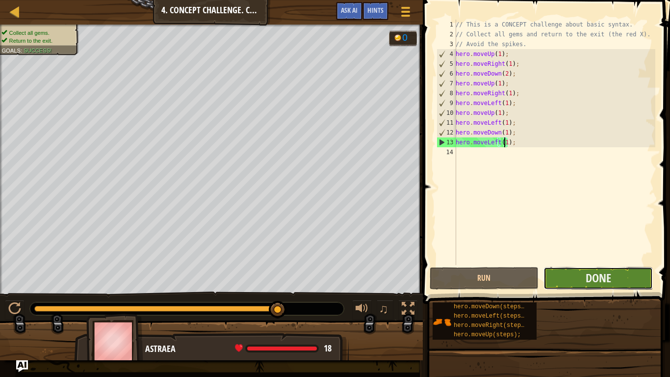
click at [576, 280] on button "Done" at bounding box center [598, 278] width 109 height 23
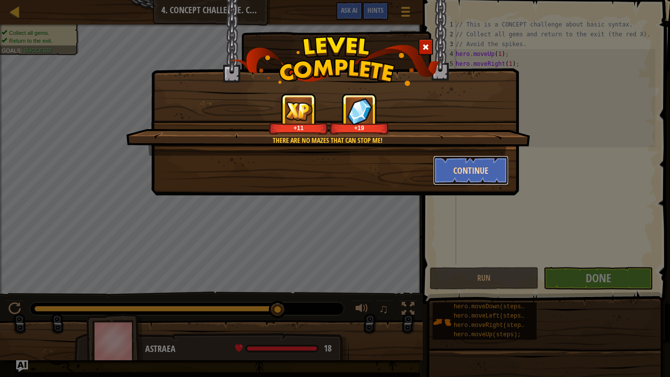
click at [452, 169] on button "Continue" at bounding box center [471, 170] width 76 height 29
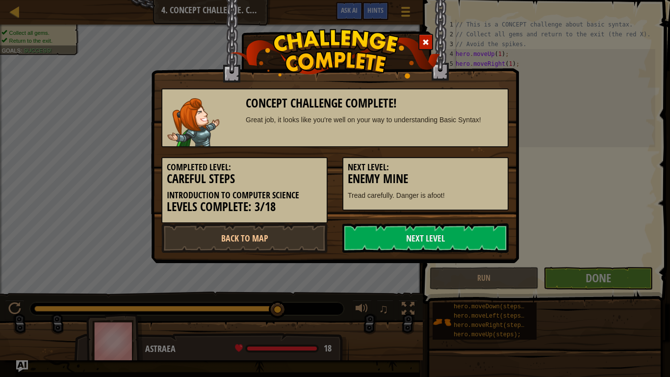
click at [471, 170] on h5 "Next Level:" at bounding box center [426, 167] width 156 height 10
click at [445, 246] on link "Next Level" at bounding box center [425, 237] width 166 height 29
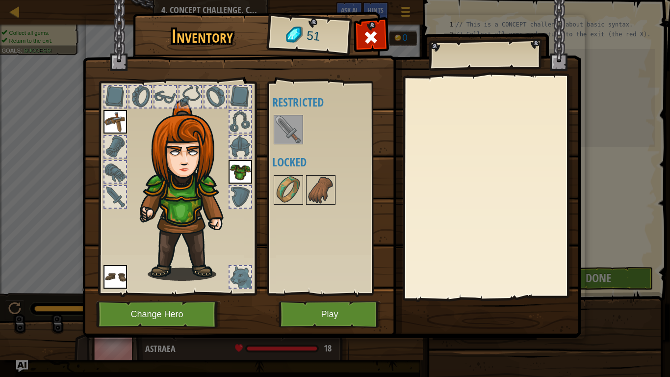
click at [242, 273] on div at bounding box center [241, 277] width 22 height 22
click at [320, 297] on button "Play" at bounding box center [330, 314] width 103 height 27
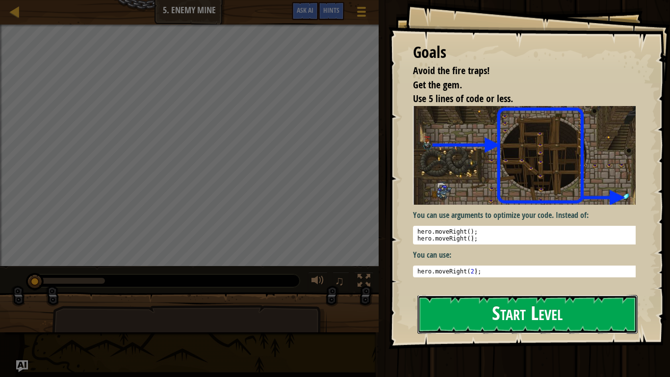
click at [505, 297] on button "Start Level" at bounding box center [528, 314] width 220 height 39
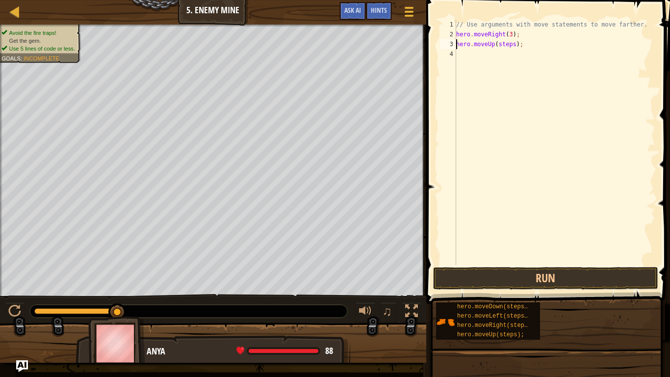
click at [512, 45] on div "// Use arguments with move statements to move farther. hero . moveRight ( 3 ) ;…" at bounding box center [554, 152] width 201 height 265
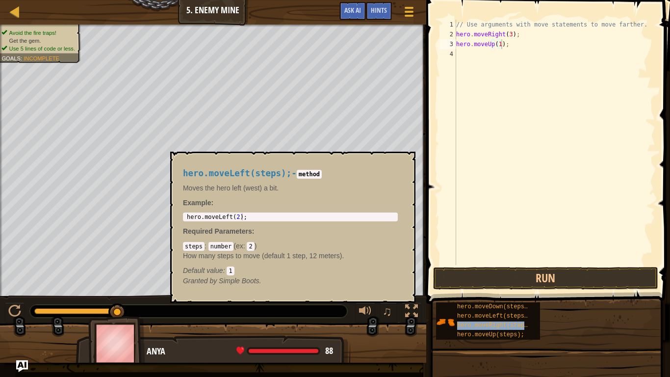
type textarea "hero.moveUp(1)hero.moveRight(steps);;"
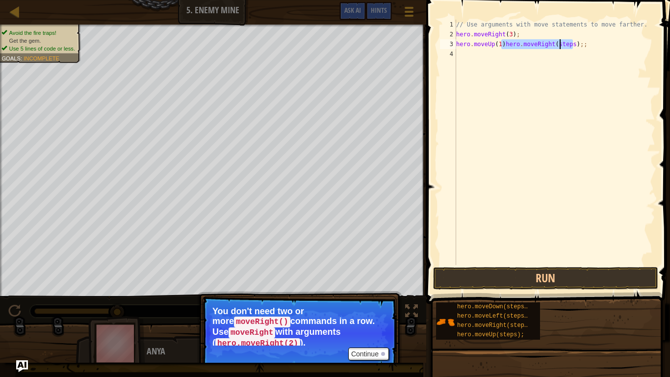
scroll to position [4, 0]
click at [578, 47] on div "// Use arguments with move statements to move farther. hero . moveRight ( 3 ) ;…" at bounding box center [554, 152] width 201 height 265
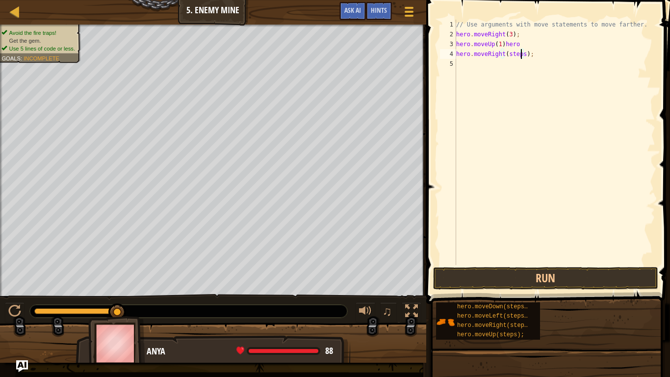
click at [523, 55] on div "// Use arguments with move statements to move farther. hero . moveRight ( 3 ) ;…" at bounding box center [554, 152] width 201 height 265
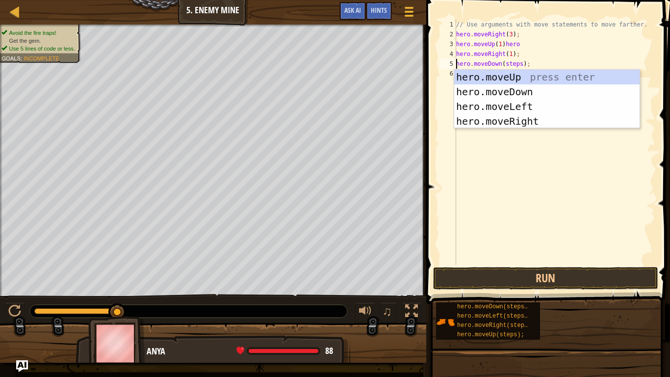
click at [517, 62] on div "// Use arguments with move statements to move farther. hero . moveRight ( 3 ) ;…" at bounding box center [554, 152] width 201 height 265
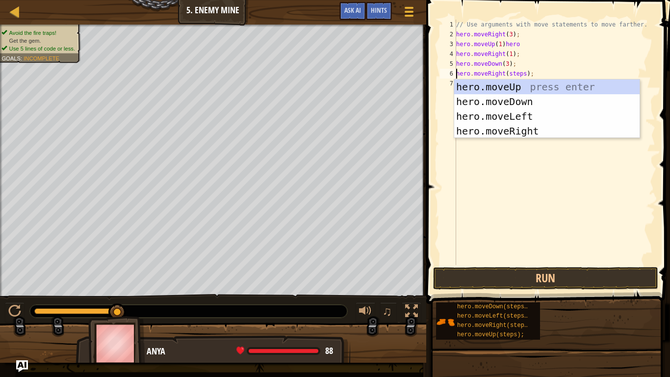
click at [521, 71] on div "// Use arguments with move statements to move farther. hero . moveRight ( 3 ) ;…" at bounding box center [554, 152] width 201 height 265
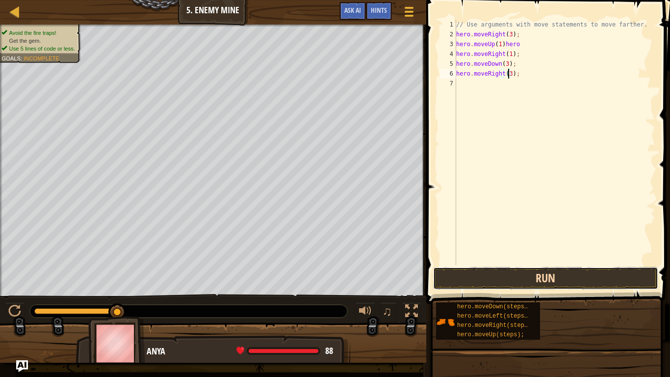
click at [577, 277] on button "Run" at bounding box center [545, 278] width 225 height 23
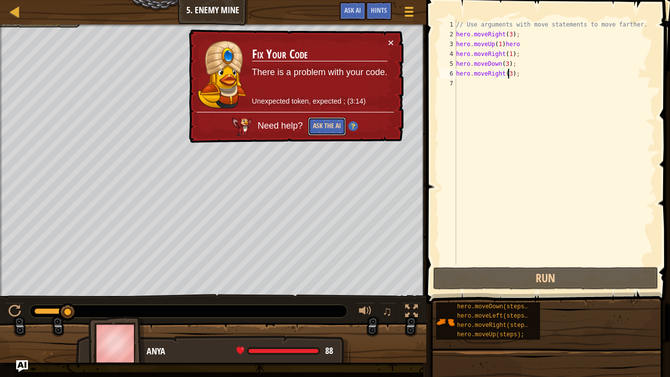
click at [337, 126] on button "Ask the AI" at bounding box center [327, 126] width 38 height 18
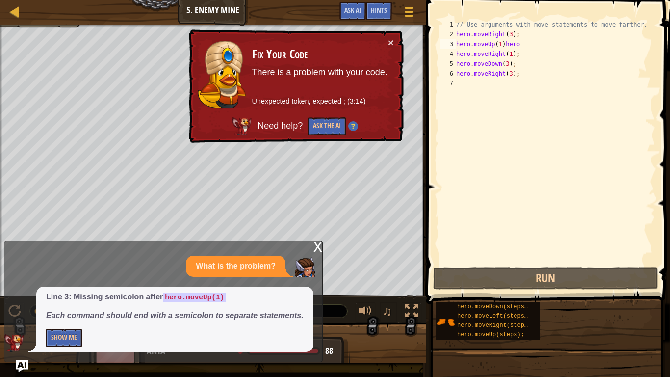
click at [521, 46] on div "// Use arguments with move statements to move farther. hero . moveRight ( 3 ) ;…" at bounding box center [554, 152] width 201 height 265
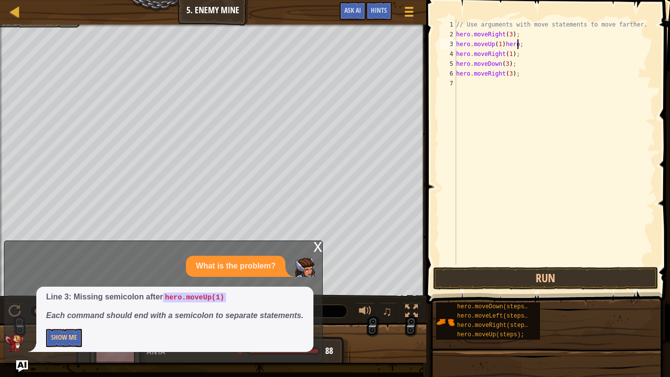
scroll to position [4, 4]
click at [504, 277] on button "Run" at bounding box center [545, 278] width 225 height 23
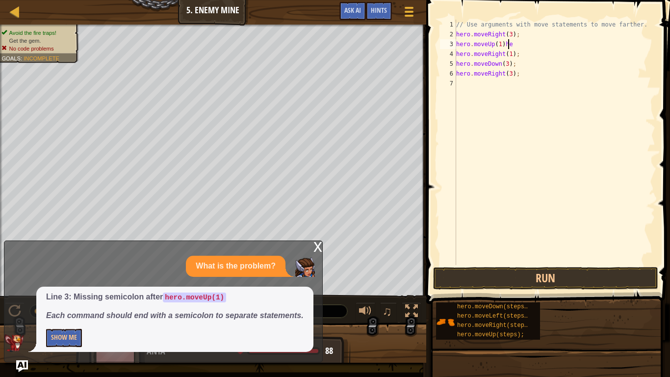
scroll to position [4, 3]
type textarea "hero.moveUp(1);"
click at [533, 281] on button "Run" at bounding box center [545, 278] width 225 height 23
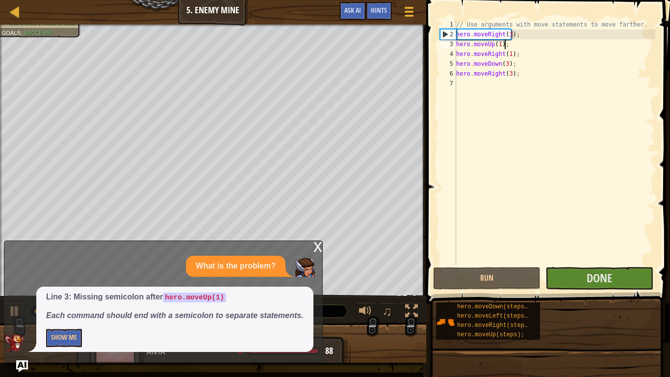
click at [317, 245] on div "x" at bounding box center [318, 246] width 9 height 10
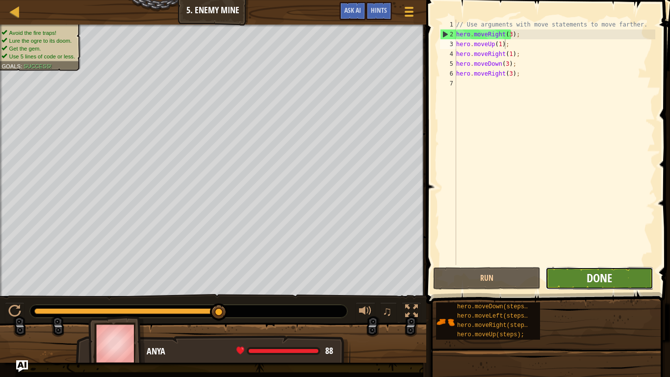
click at [601, 275] on span "Done" at bounding box center [600, 278] width 26 height 16
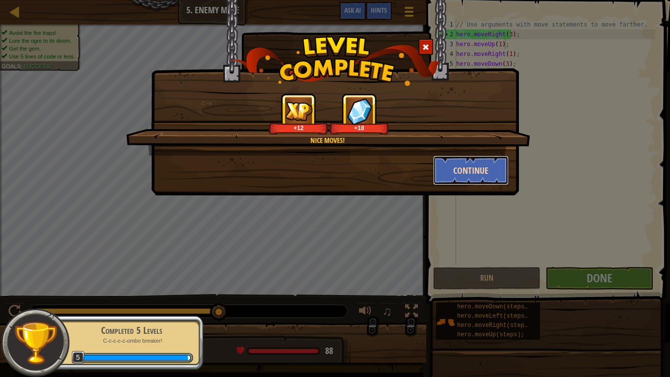
click at [478, 162] on button "Continue" at bounding box center [471, 170] width 76 height 29
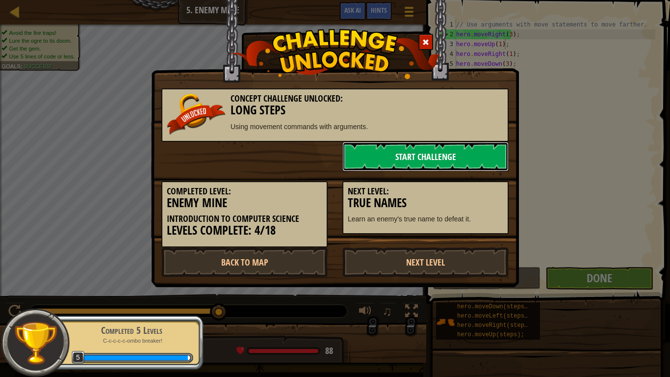
click at [435, 158] on link "Start Challenge" at bounding box center [425, 156] width 166 height 29
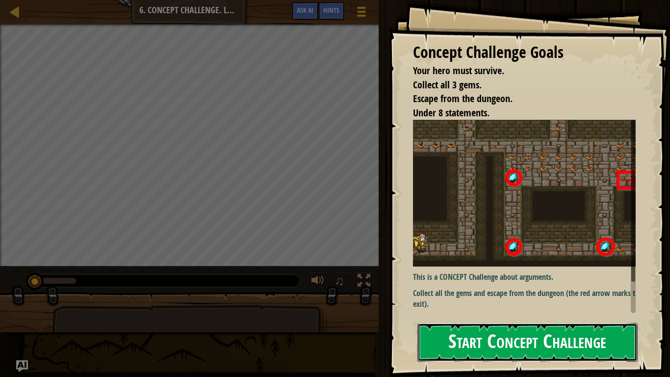
click at [550, 297] on button "Start Concept Challenge" at bounding box center [528, 342] width 220 height 39
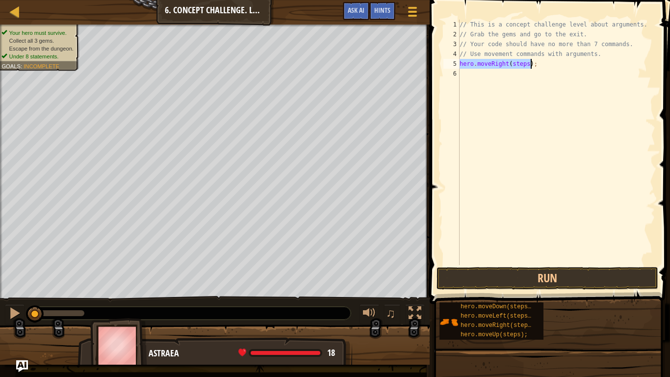
click at [524, 63] on div "// This is a concept challenge level about arguments. // Grab the gems and go t…" at bounding box center [557, 142] width 198 height 245
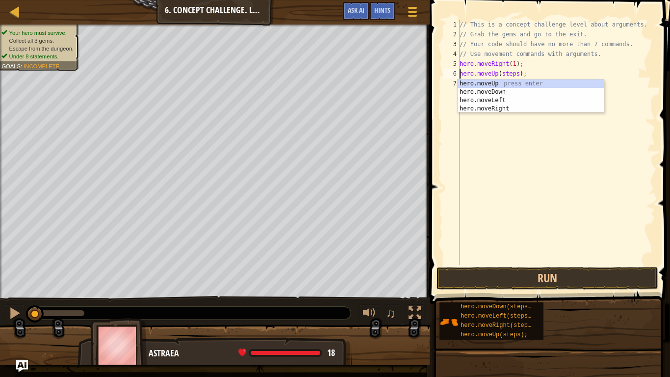
click at [515, 72] on div "// This is a concept challenge level about arguments. // Grab the gems and go t…" at bounding box center [557, 152] width 198 height 265
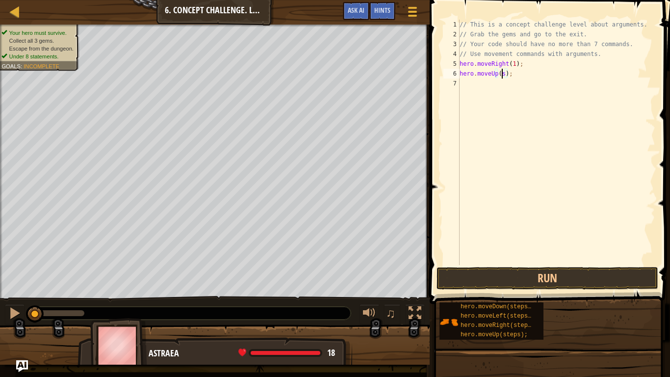
scroll to position [4, 3]
click at [523, 83] on div "// This is a concept challenge level about arguments. // Grab the gems and go t…" at bounding box center [557, 152] width 198 height 265
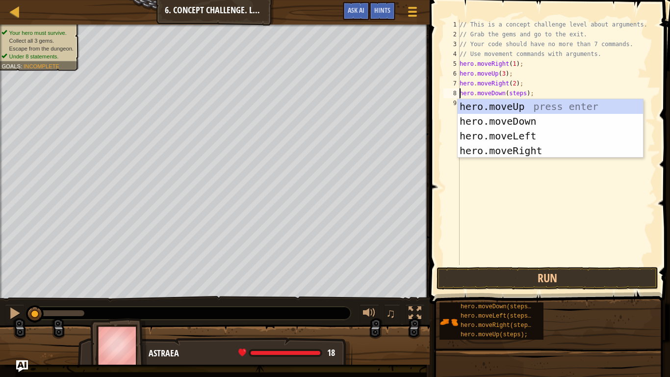
click at [522, 92] on div "// This is a concept challenge level about arguments. // Grab the gems and go t…" at bounding box center [557, 152] width 198 height 265
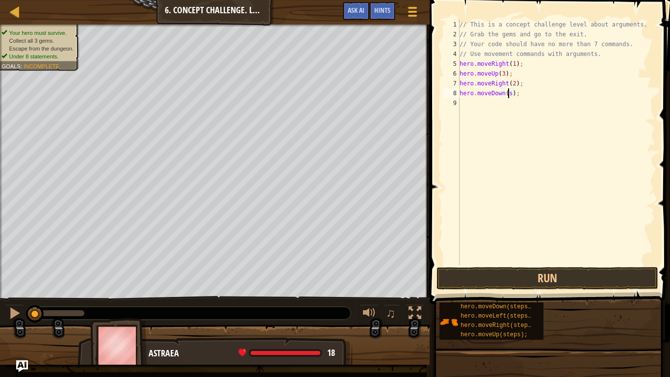
scroll to position [4, 4]
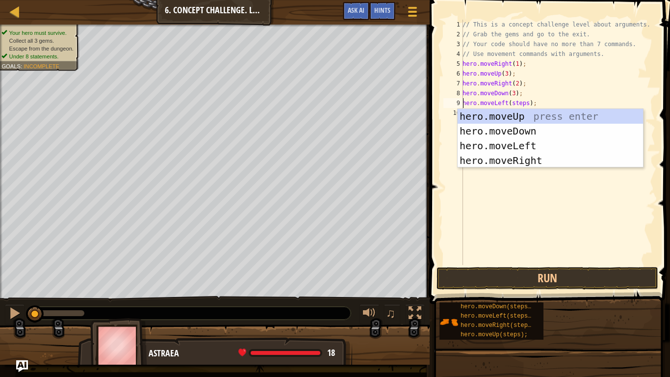
click at [524, 104] on div "// This is a concept challenge level about arguments. // Grab the gems and go t…" at bounding box center [558, 152] width 195 height 265
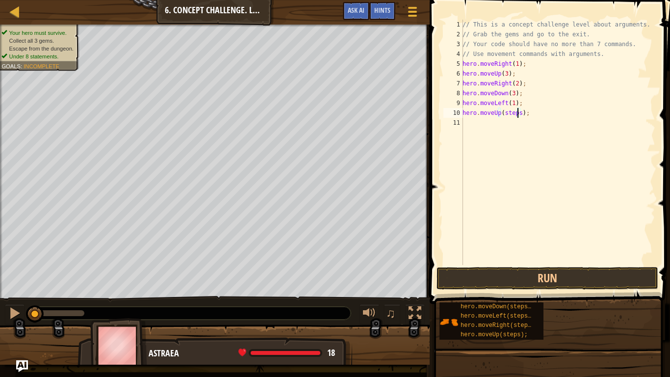
click at [518, 109] on div "// This is a concept challenge level about arguments. // Grab the gems and go t…" at bounding box center [558, 152] width 195 height 265
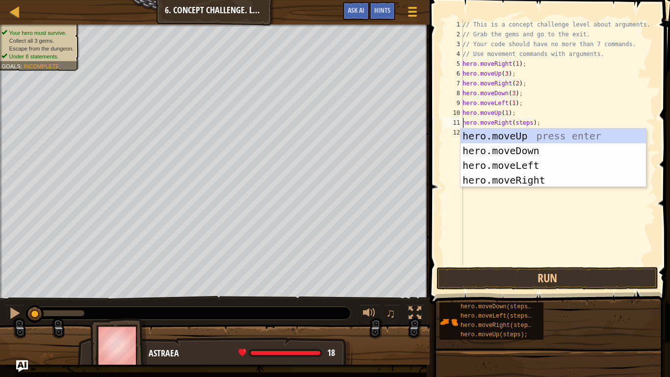
click at [525, 121] on div "// This is a concept challenge level about arguments. // Grab the gems and go t…" at bounding box center [558, 152] width 195 height 265
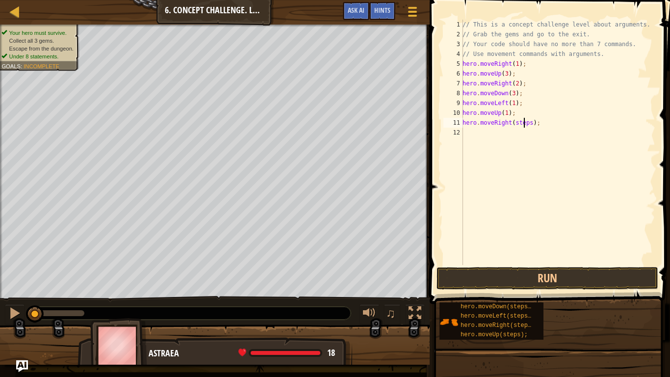
click at [528, 122] on div "// This is a concept challenge level about arguments. // Grab the gems and go t…" at bounding box center [558, 152] width 195 height 265
click at [583, 277] on button "Run" at bounding box center [548, 278] width 222 height 23
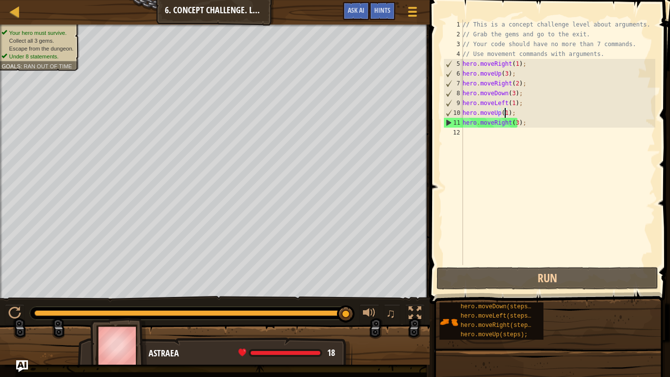
click at [504, 111] on div "// This is a concept challenge level about arguments. // Grab the gems and go t…" at bounding box center [558, 152] width 195 height 265
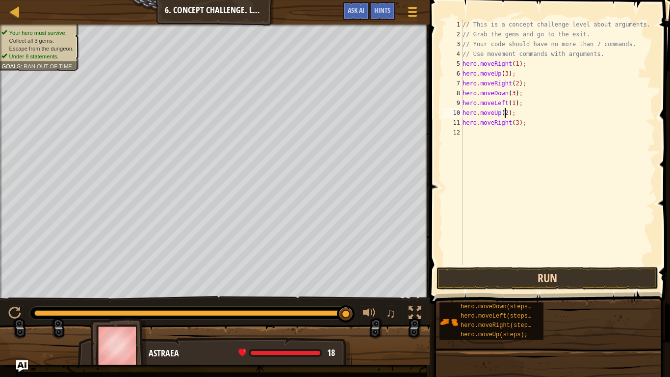
type textarea "hero.moveUp(2);"
click at [556, 276] on button "Run" at bounding box center [548, 278] width 222 height 23
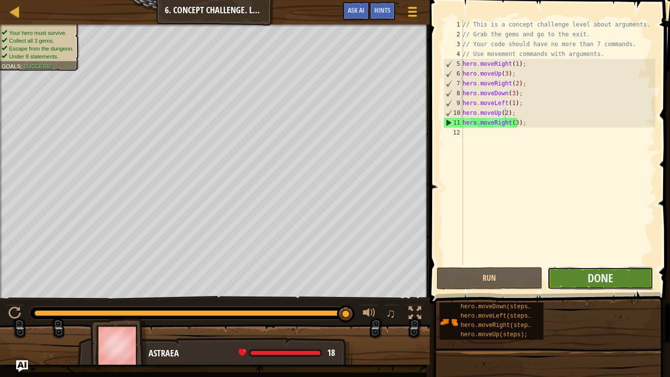
click at [554, 282] on button "Done" at bounding box center [601, 278] width 106 height 23
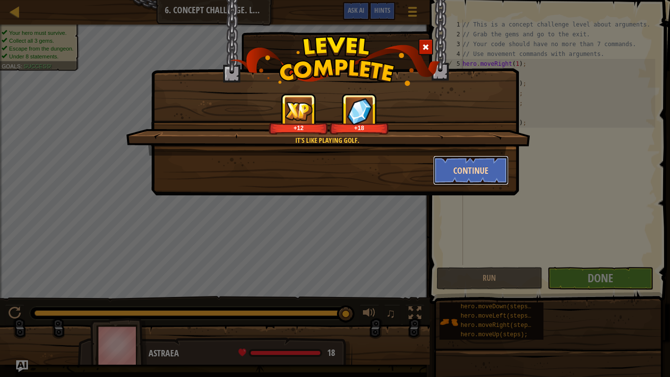
click at [463, 173] on button "Continue" at bounding box center [471, 170] width 76 height 29
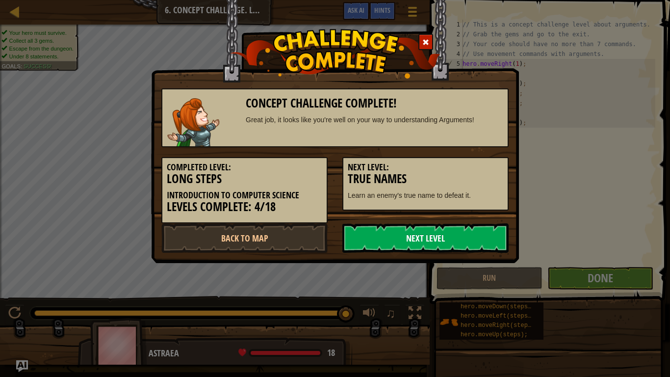
click at [415, 238] on link "Next Level" at bounding box center [425, 237] width 166 height 29
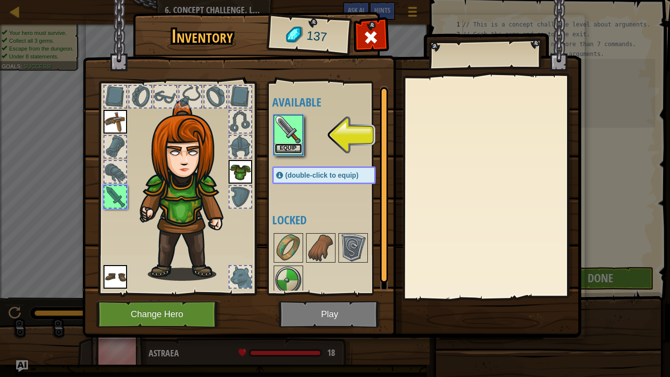
click at [287, 149] on button "Equip" at bounding box center [288, 148] width 27 height 10
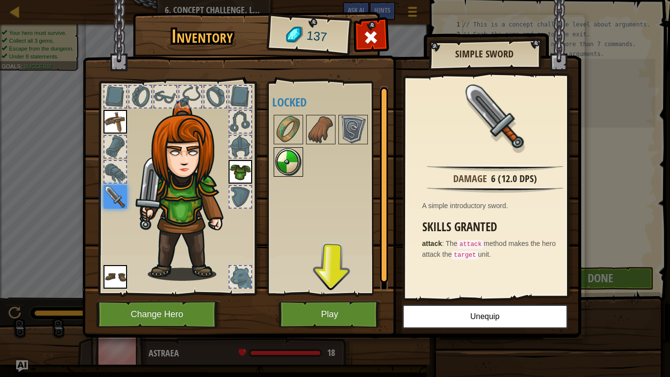
click at [287, 154] on img at bounding box center [288, 161] width 27 height 27
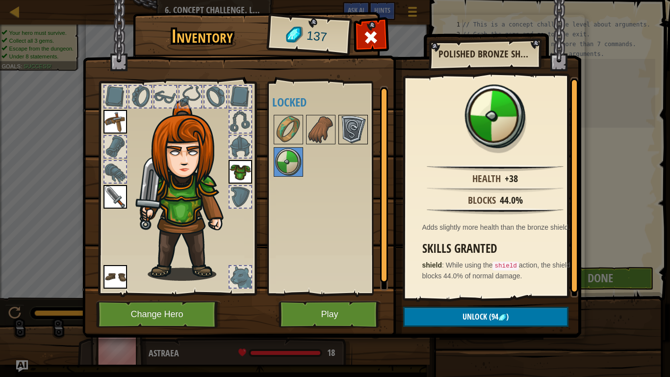
click at [360, 120] on img at bounding box center [353, 129] width 27 height 27
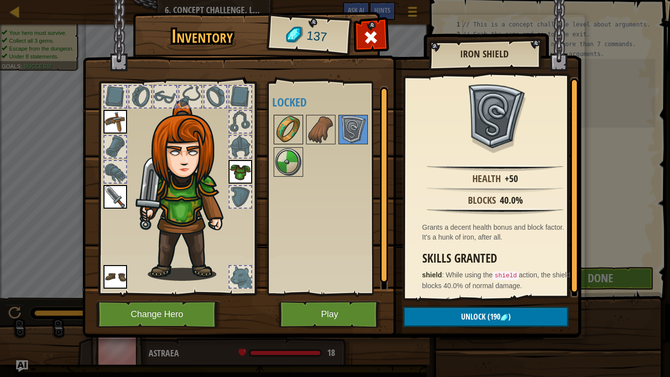
click at [287, 124] on img at bounding box center [288, 129] width 27 height 27
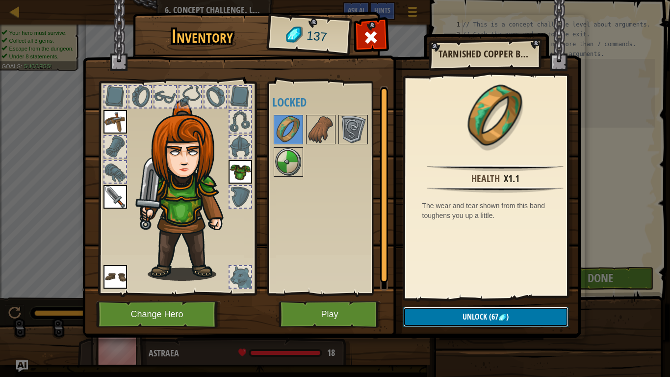
click at [471, 297] on span "Unlock" at bounding box center [475, 316] width 25 height 11
click at [458, 297] on button "Confirm" at bounding box center [485, 317] width 165 height 20
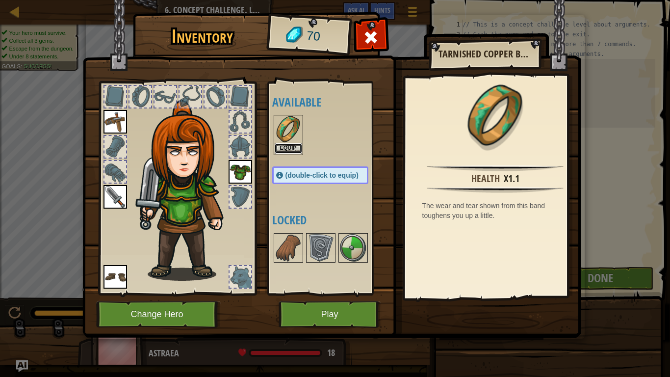
click at [297, 148] on button "Equip" at bounding box center [288, 148] width 27 height 10
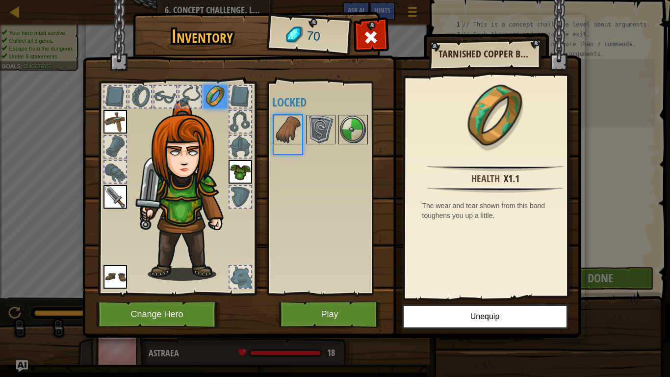
click at [297, 148] on div at bounding box center [288, 134] width 28 height 39
click at [291, 129] on img at bounding box center [288, 129] width 27 height 27
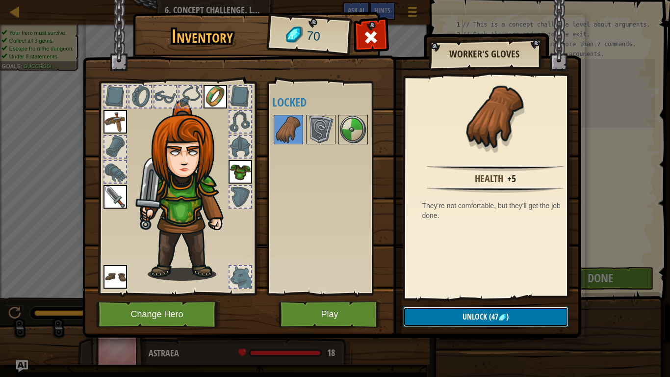
click at [499, 297] on button "Unlock (47 )" at bounding box center [485, 317] width 165 height 20
click at [499, 297] on button "Confirm" at bounding box center [485, 317] width 165 height 20
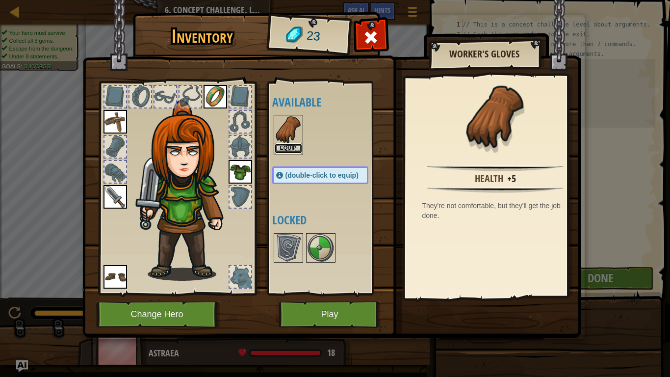
click at [291, 147] on button "Equip" at bounding box center [288, 148] width 27 height 10
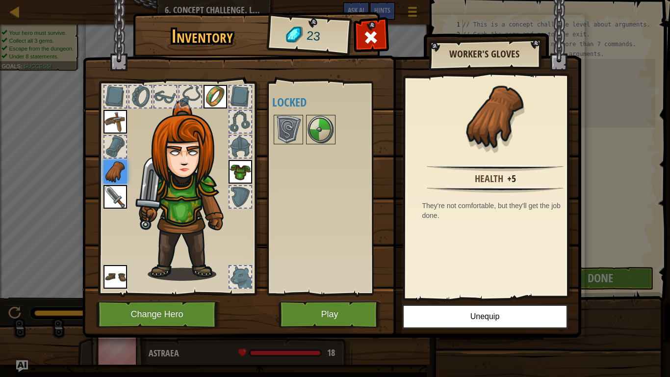
click at [249, 287] on div at bounding box center [241, 277] width 22 height 22
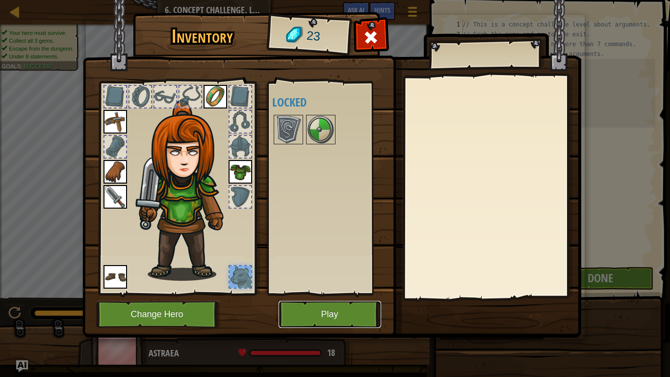
click at [323, 297] on button "Play" at bounding box center [330, 314] width 103 height 27
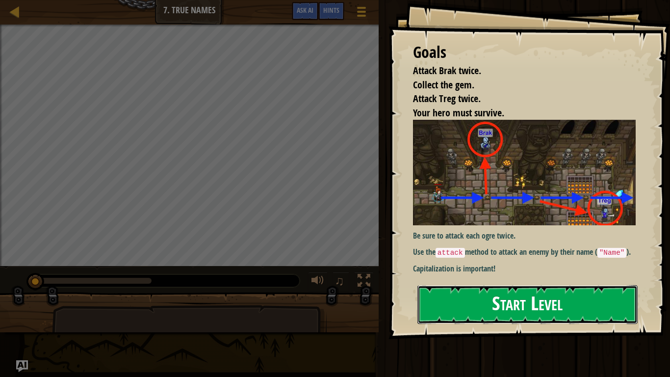
click at [487, 297] on button "Start Level" at bounding box center [528, 304] width 220 height 39
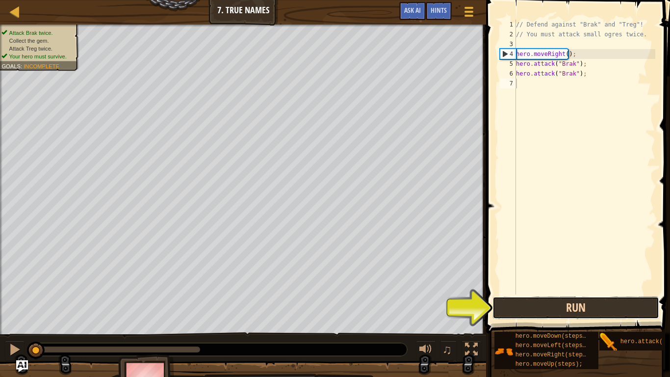
click at [523, 297] on button "Run" at bounding box center [576, 307] width 167 height 23
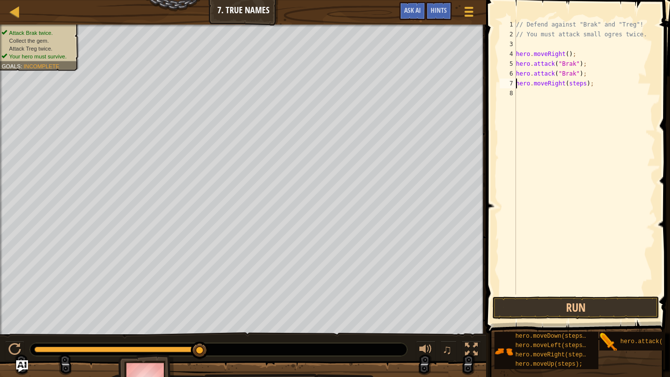
click at [581, 84] on div "// Defend against "Brak" and "Treg"! // You must attack small ogres twice. hero…" at bounding box center [584, 167] width 141 height 294
click at [573, 92] on div "// Defend against "Brak" and "Treg"! // You must attack small ogres twice. hero…" at bounding box center [584, 167] width 141 height 294
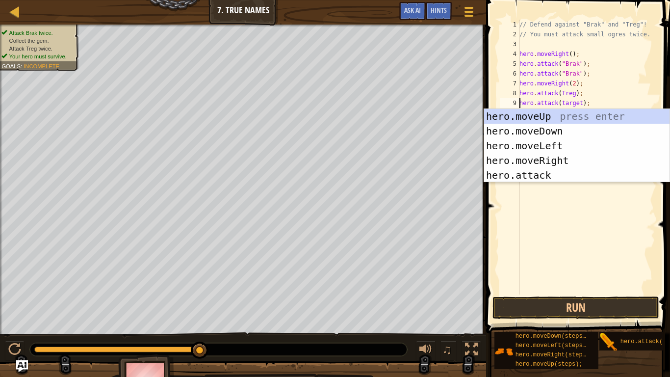
click at [575, 102] on div "// Defend against "Brak" and "Treg"! // You must attack small ogres twice. hero…" at bounding box center [587, 167] width 138 height 294
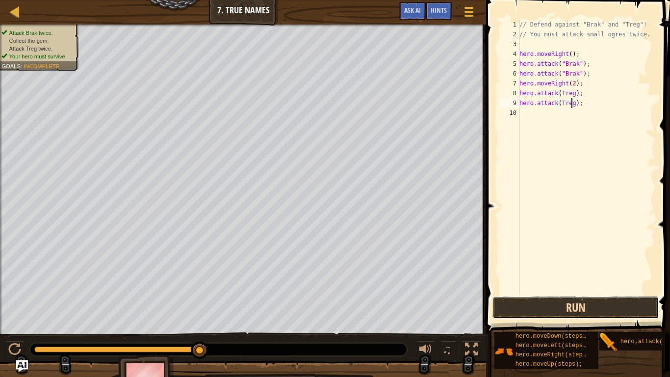
click at [575, 297] on button "Run" at bounding box center [576, 307] width 167 height 23
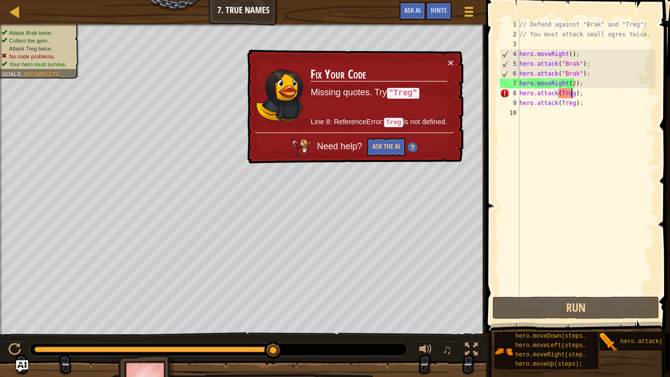
click at [571, 93] on div "// Defend against "Brak" and "Treg"! // You must attack small ogres twice. hero…" at bounding box center [587, 167] width 138 height 294
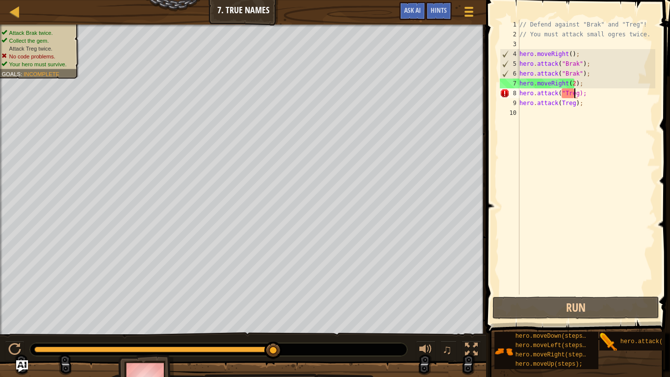
scroll to position [4, 5]
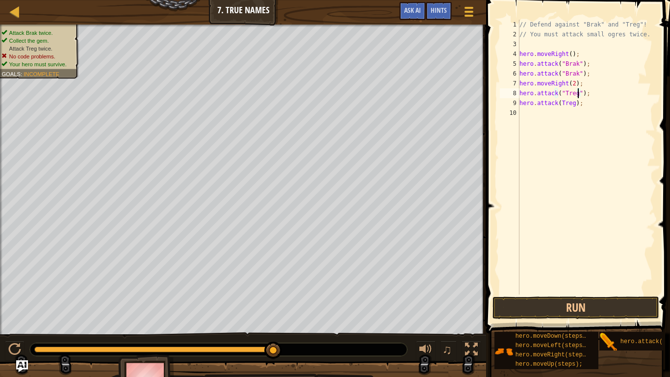
click at [558, 100] on div "// Defend against "Brak" and "Treg"! // You must attack small ogres twice. hero…" at bounding box center [587, 167] width 138 height 294
type textarea "hero.attack("Treg");"
click at [569, 297] on button "Run" at bounding box center [576, 307] width 167 height 23
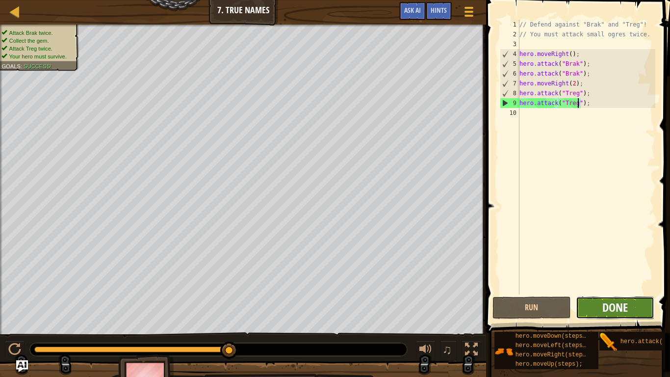
click at [617, 297] on span "Done" at bounding box center [615, 307] width 26 height 16
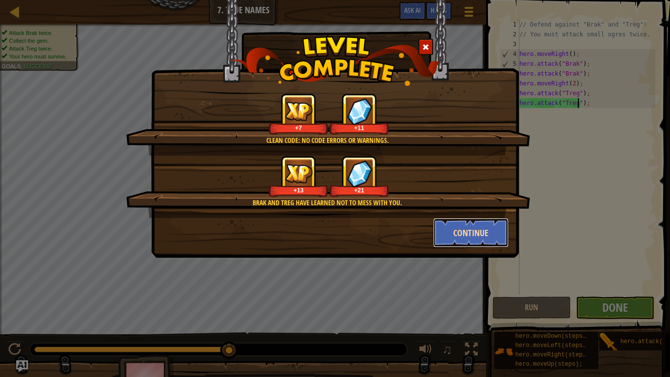
click at [486, 230] on button "Continue" at bounding box center [471, 232] width 76 height 29
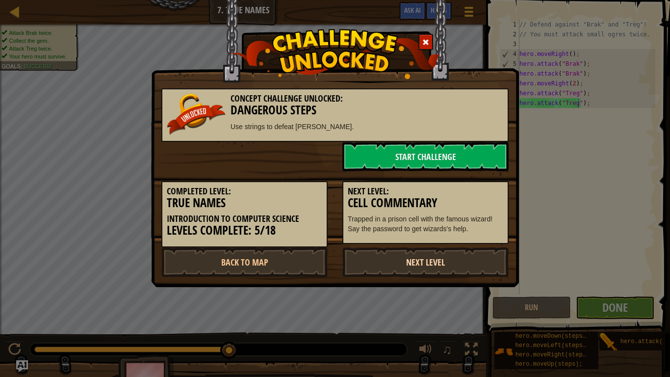
click at [426, 259] on link "Next Level" at bounding box center [425, 261] width 166 height 29
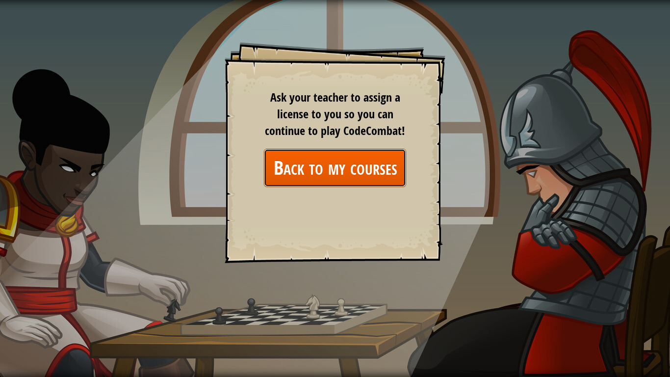
click at [378, 173] on link "Back to my courses" at bounding box center [335, 168] width 142 height 38
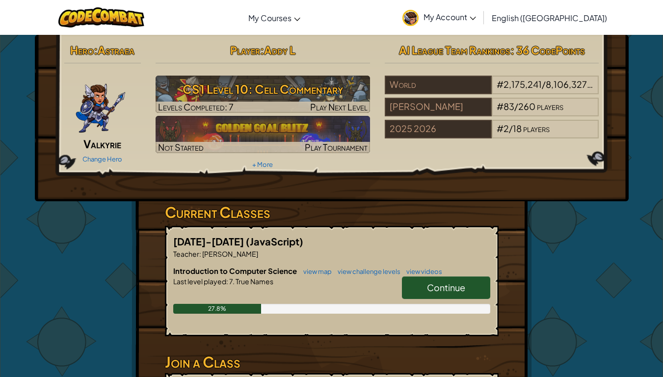
click at [447, 285] on span "Continue" at bounding box center [446, 287] width 38 height 11
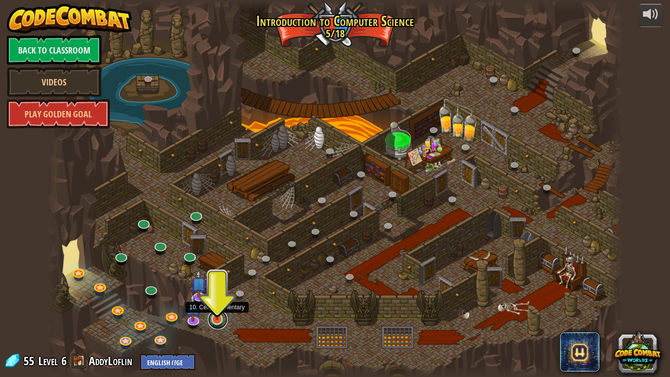
click at [222, 297] on link at bounding box center [218, 320] width 20 height 20
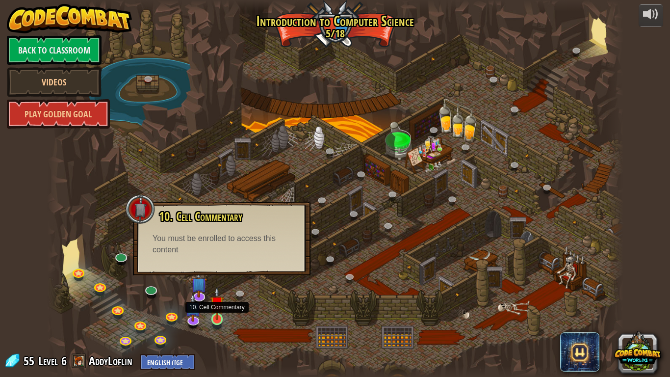
click at [221, 297] on img at bounding box center [217, 303] width 15 height 33
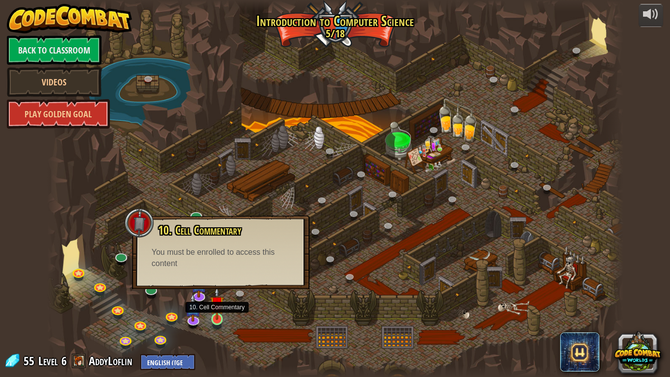
click at [221, 297] on img at bounding box center [217, 303] width 15 height 33
click at [219, 297] on link at bounding box center [218, 320] width 20 height 20
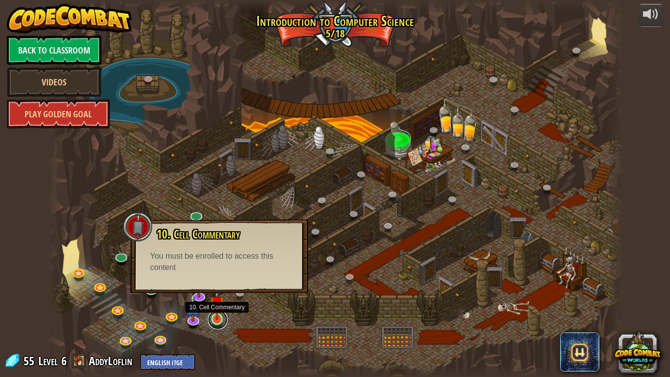
click at [219, 297] on link at bounding box center [218, 320] width 20 height 20
click at [198, 297] on img at bounding box center [193, 300] width 16 height 37
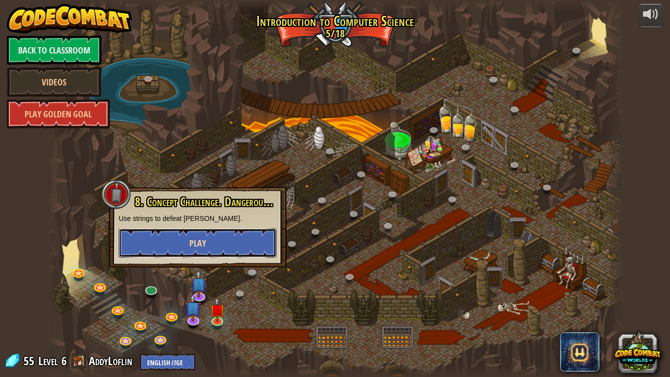
click at [218, 241] on button "Play" at bounding box center [198, 242] width 158 height 29
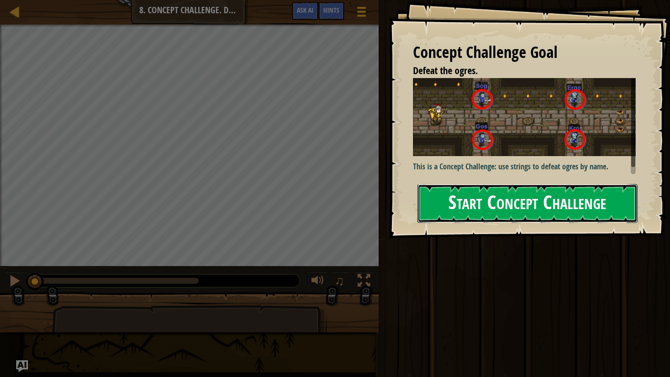
click at [444, 210] on button "Start Concept Challenge" at bounding box center [528, 203] width 220 height 39
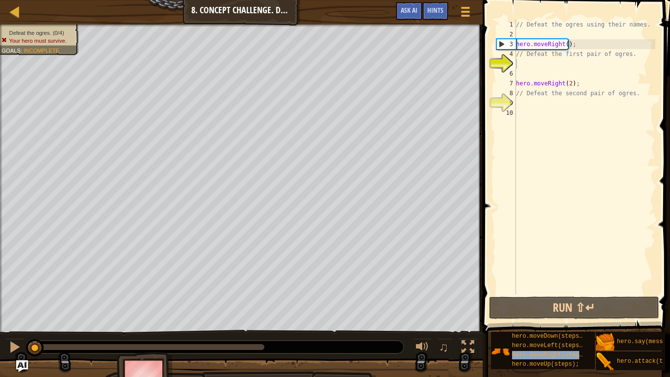
drag, startPoint x: 607, startPoint y: 359, endPoint x: 541, endPoint y: 62, distance: 304.1
click at [541, 62] on div "Hints Videos 1 2 3 4 5 6 7 8 9 10 // Defeat the ogres using their names. hero .…" at bounding box center [575, 186] width 190 height 372
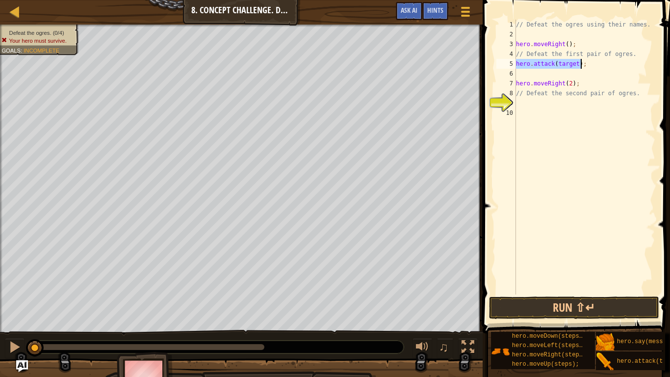
click at [573, 63] on div "// Defeat the ogres using their names. hero . moveRight ( ) ; // Defeat the fir…" at bounding box center [584, 157] width 141 height 275
type textarea "hero.attack("Snog"2);"
click at [536, 74] on div "// Defeat the ogres using their names. hero . moveRight ( ) ; // Defeat the fir…" at bounding box center [584, 167] width 141 height 294
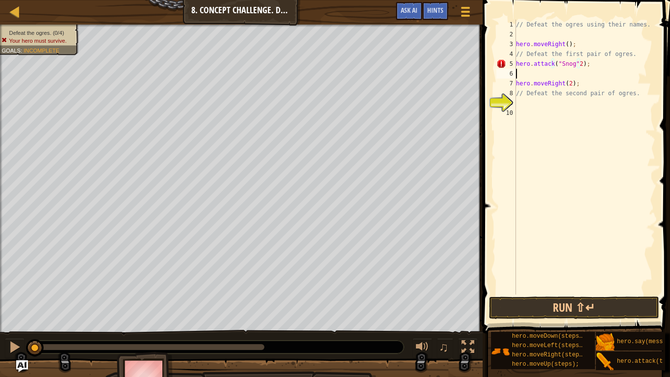
scroll to position [4, 0]
